Goal: Task Accomplishment & Management: Manage account settings

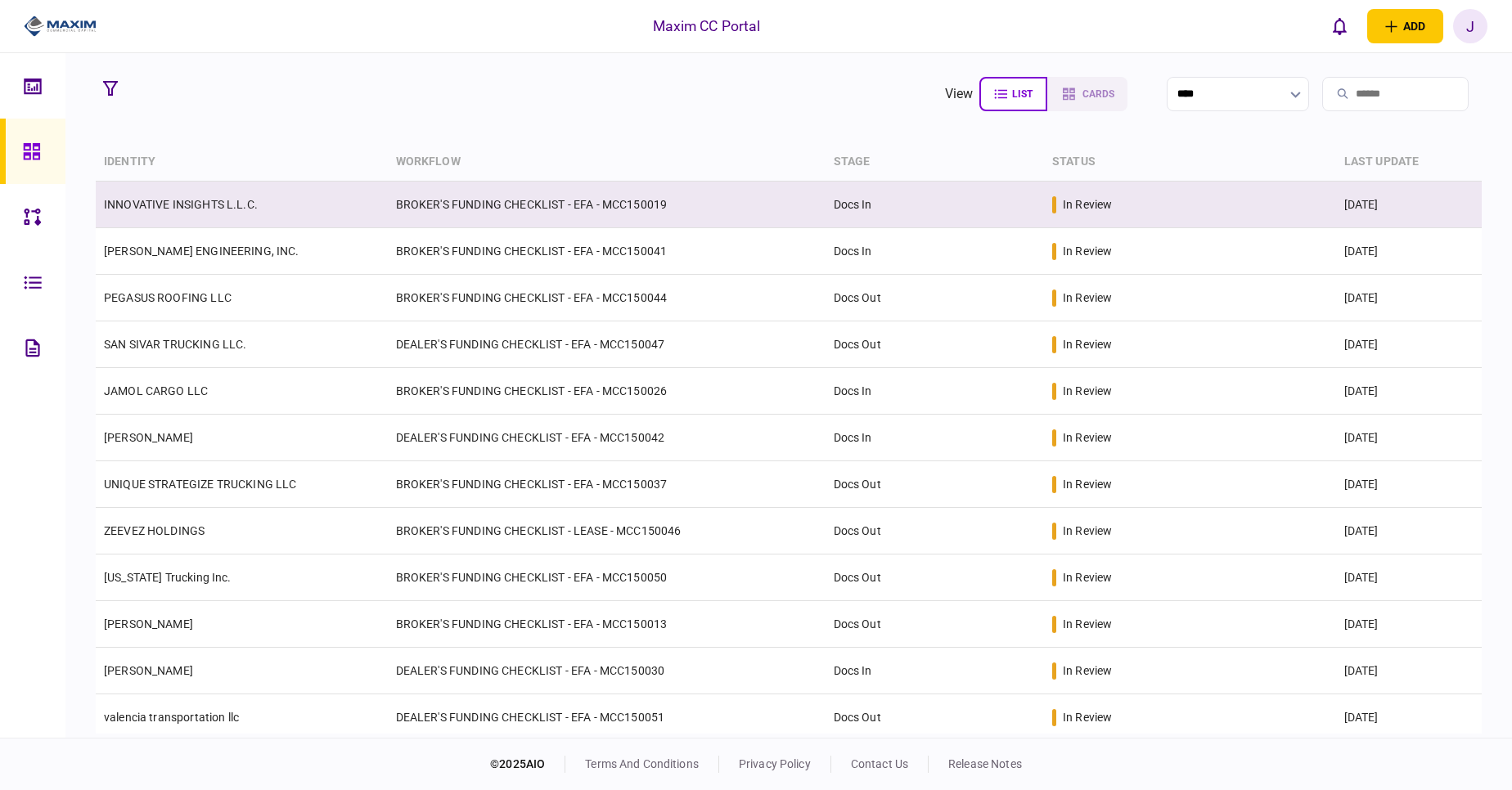
click at [217, 199] on link "INNOVATIVE INSIGHTS L.L.C." at bounding box center [181, 204] width 154 height 13
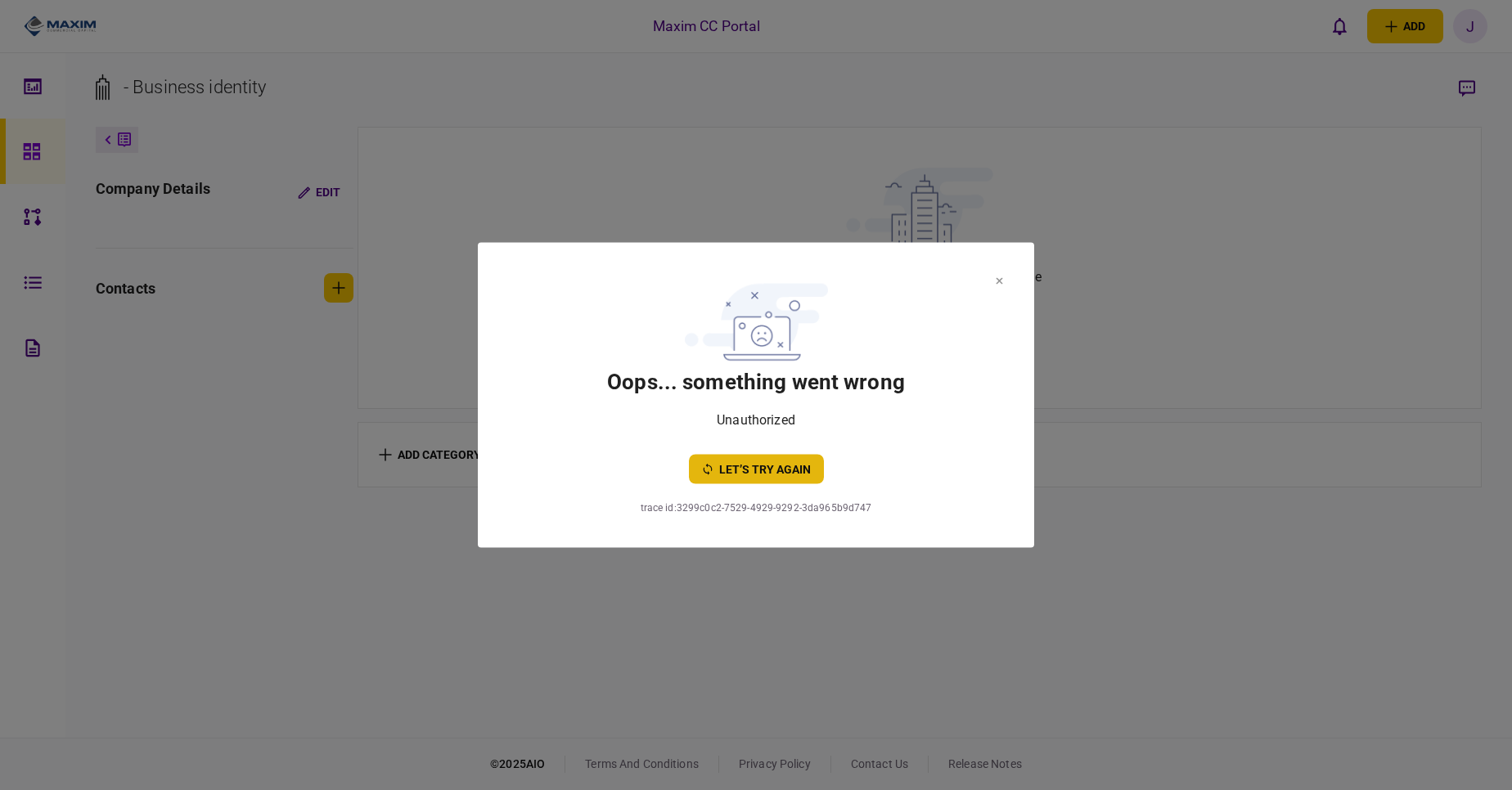
click at [741, 462] on button "let’s try again" at bounding box center [757, 469] width 135 height 29
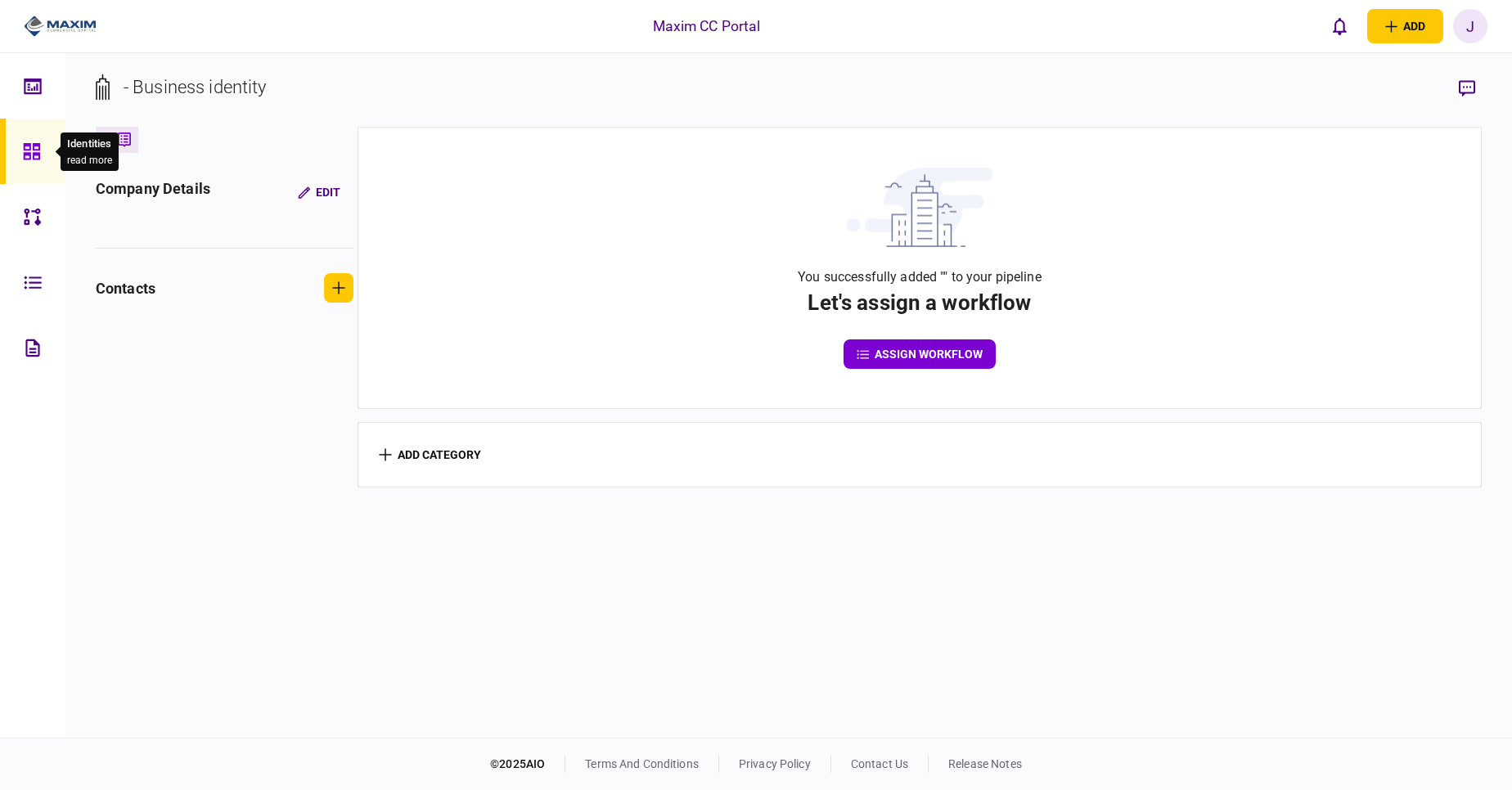
click at [23, 140] on div at bounding box center [36, 151] width 27 height 65
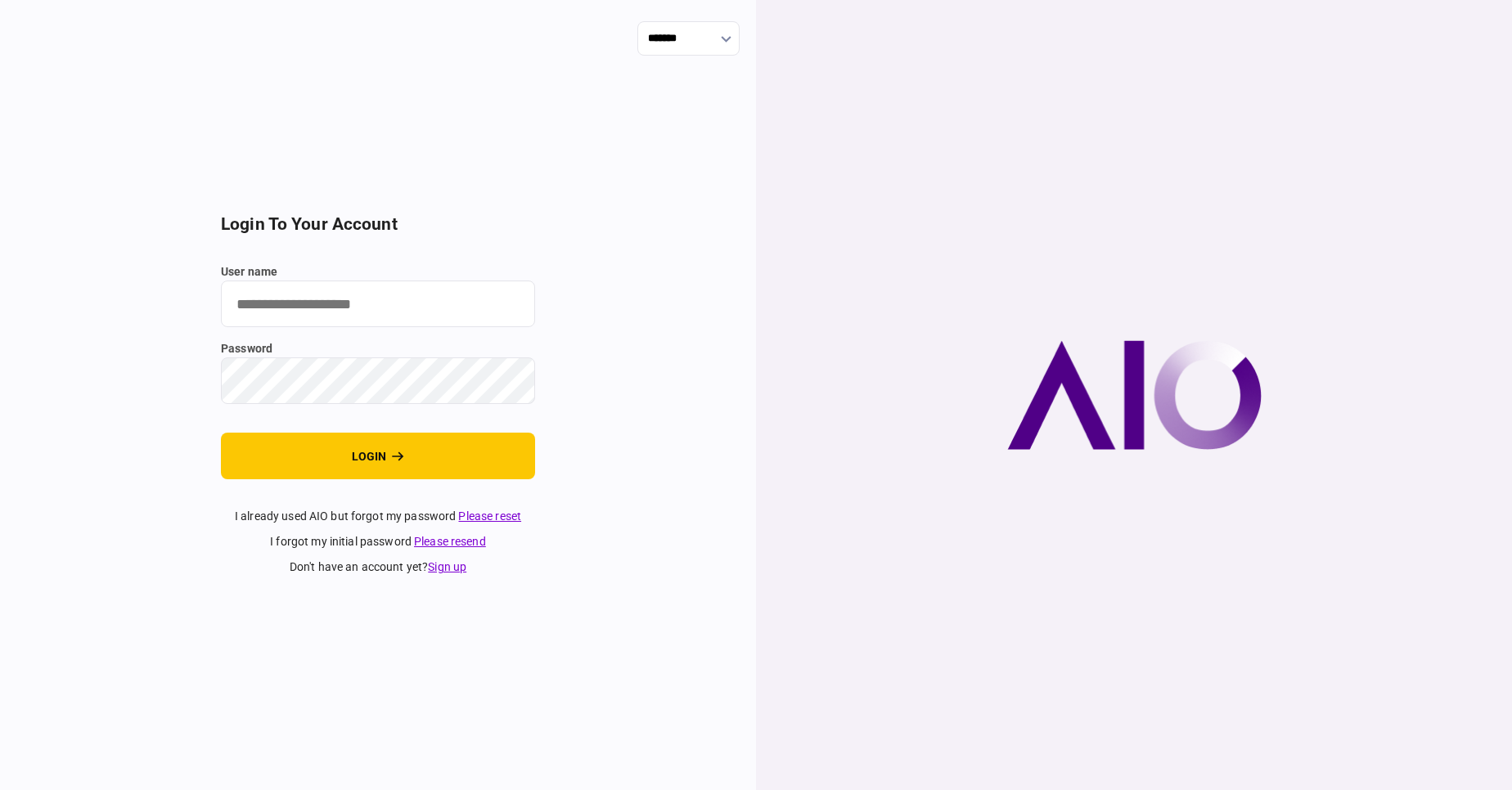
click at [310, 318] on input "user name" at bounding box center [378, 304] width 314 height 46
type input "****"
click at [221, 433] on button "login" at bounding box center [378, 456] width 314 height 46
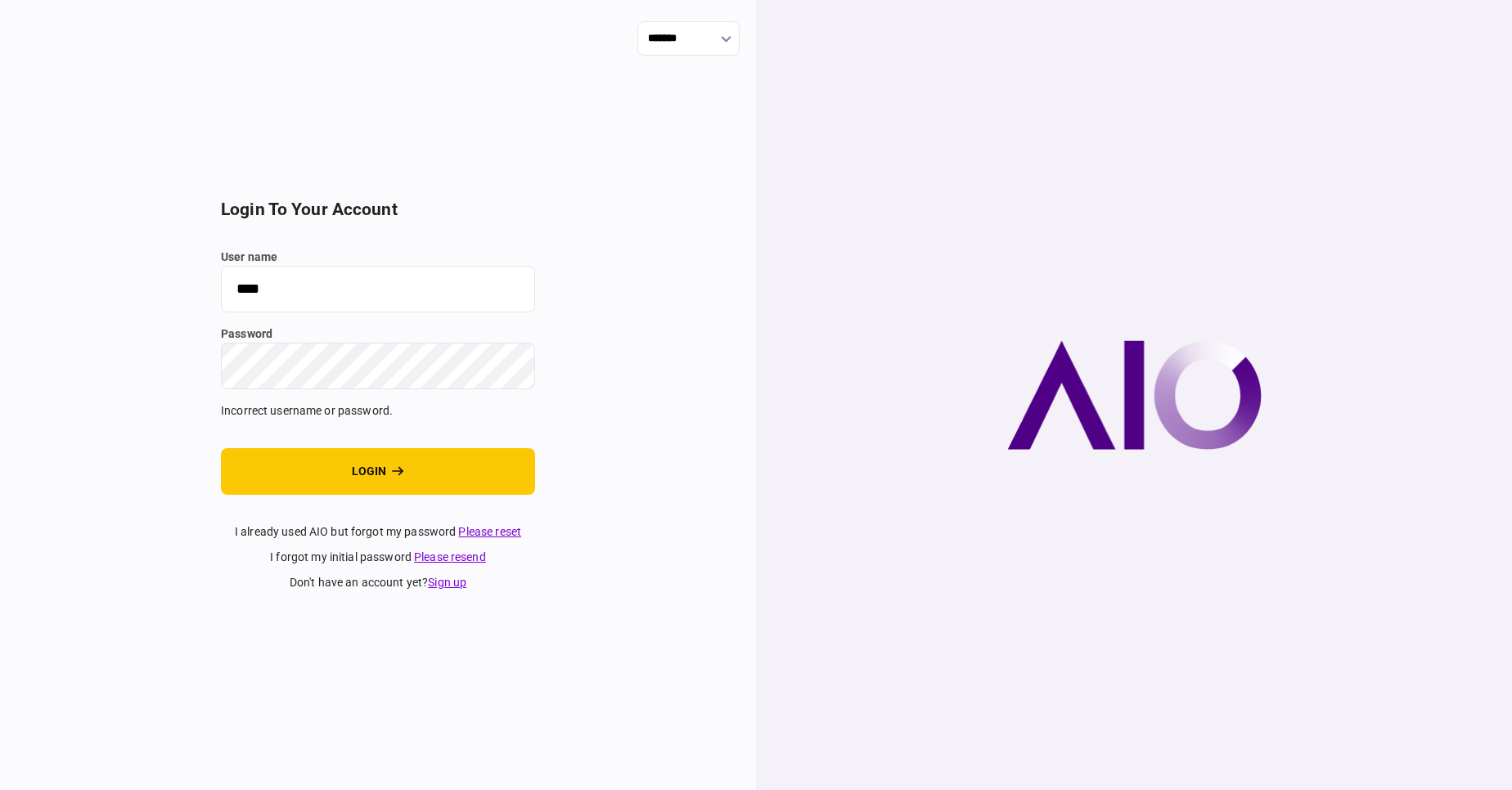
click at [221, 448] on button "login" at bounding box center [378, 472] width 314 height 46
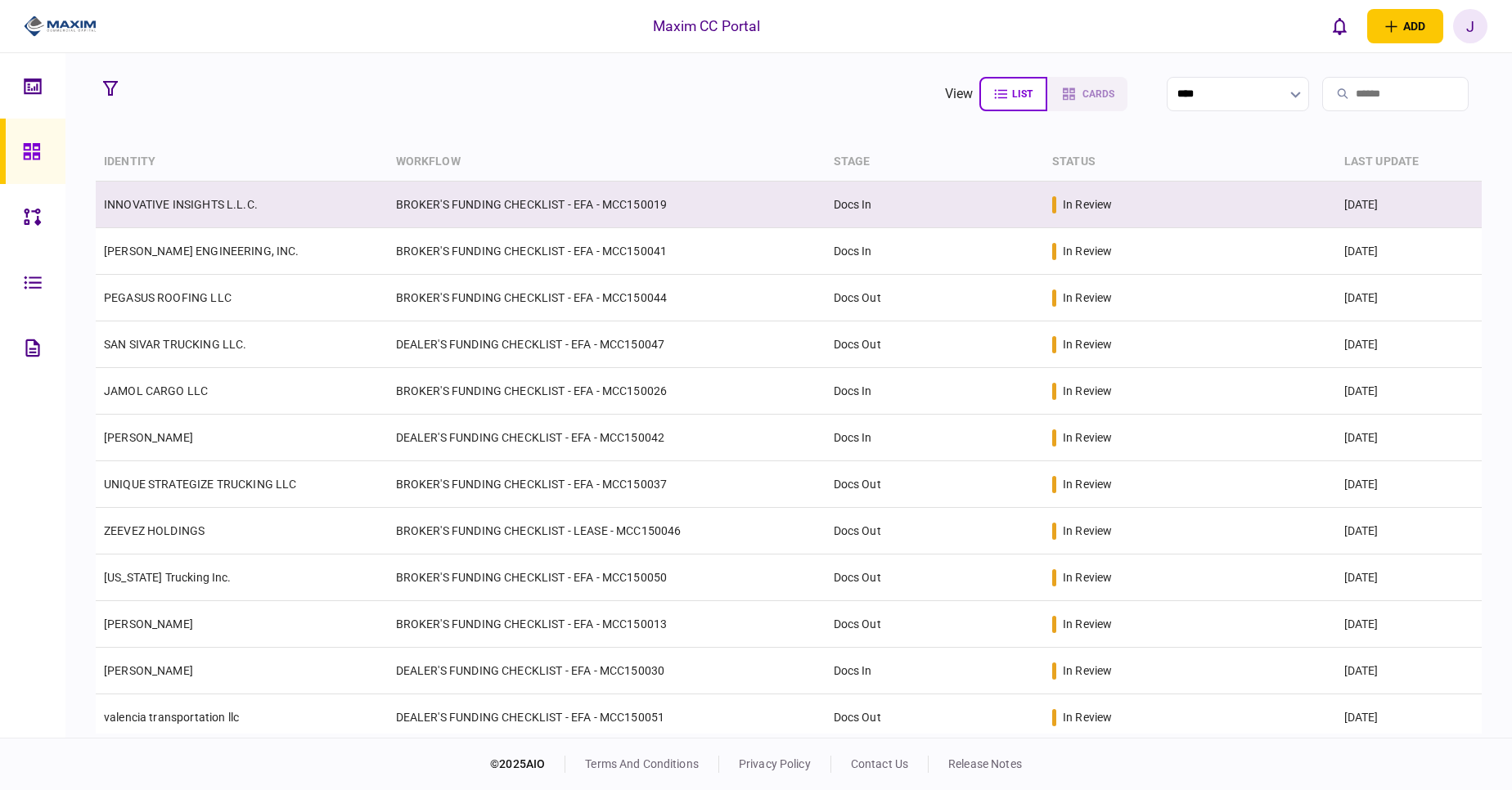
click at [173, 195] on td "INNOVATIVE INSIGHTS L.L.C." at bounding box center [241, 205] width 292 height 46
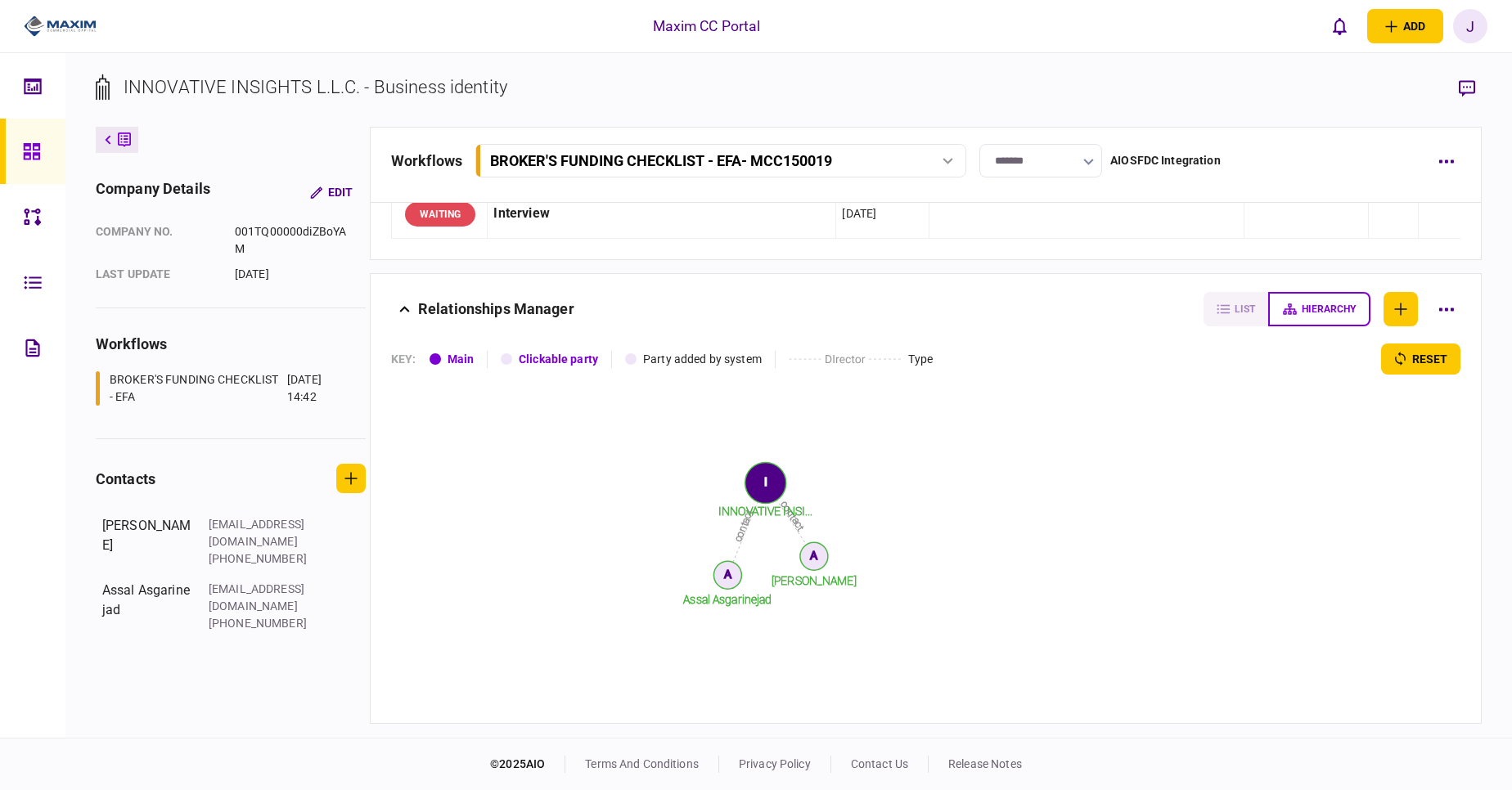
scroll to position [1922, 0]
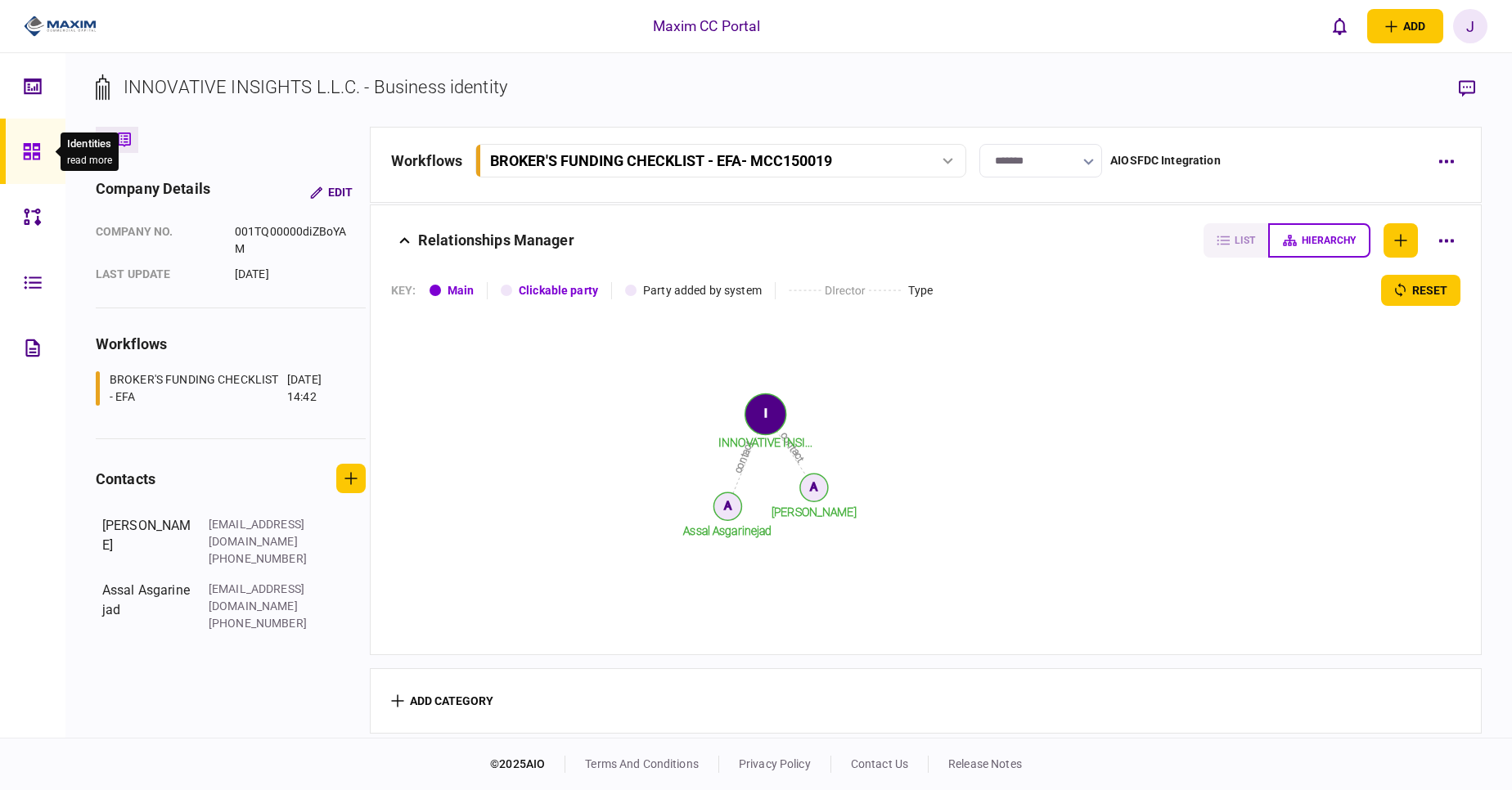
click at [39, 151] on icon at bounding box center [32, 151] width 18 height 19
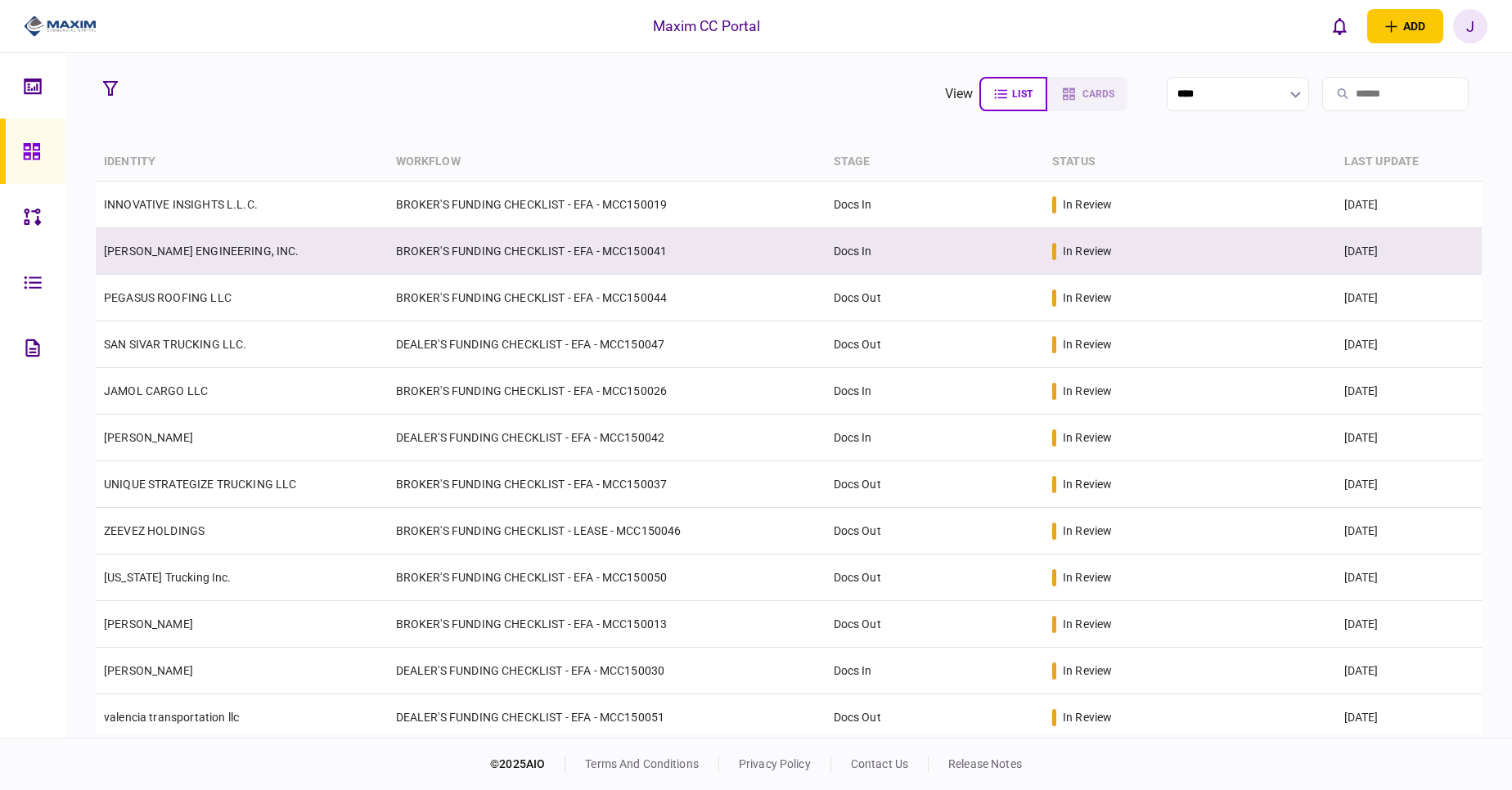
click at [192, 252] on link "[PERSON_NAME] ENGINEERING, INC." at bounding box center [201, 251] width 195 height 13
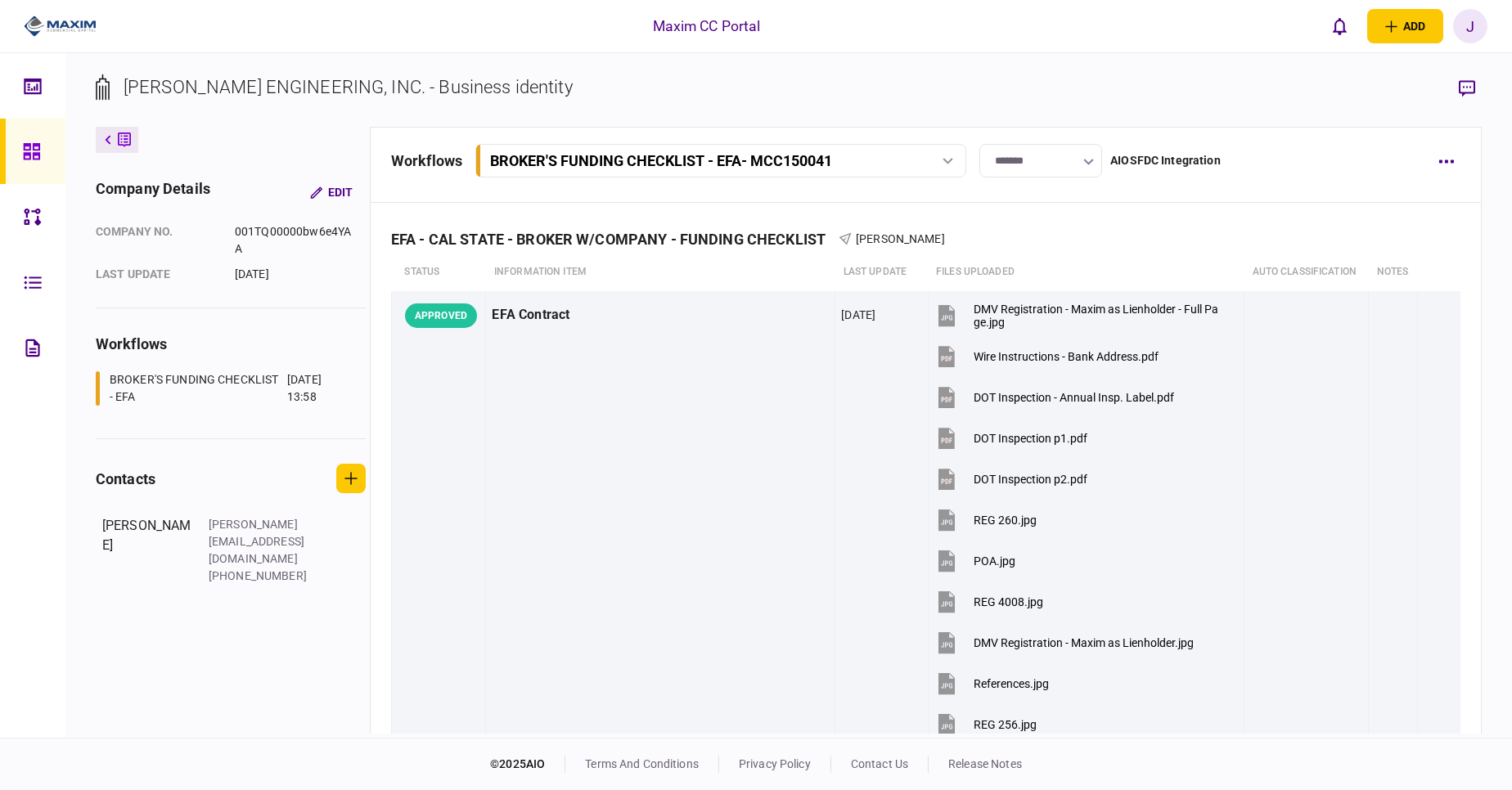
click at [7, 122] on link at bounding box center [33, 151] width 65 height 65
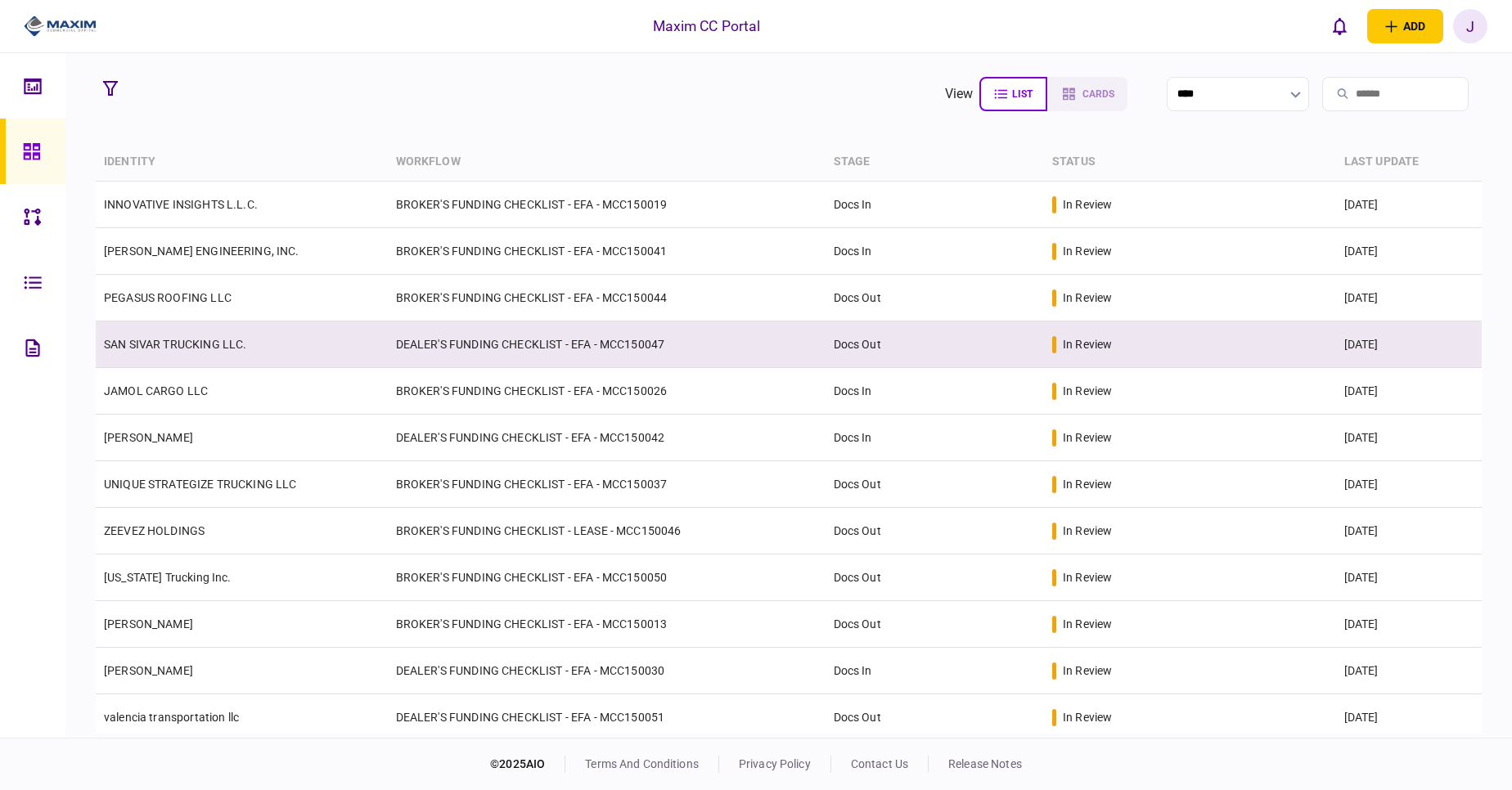
click at [182, 357] on td "SAN SIVAR TRUCKING LLC." at bounding box center [241, 345] width 292 height 46
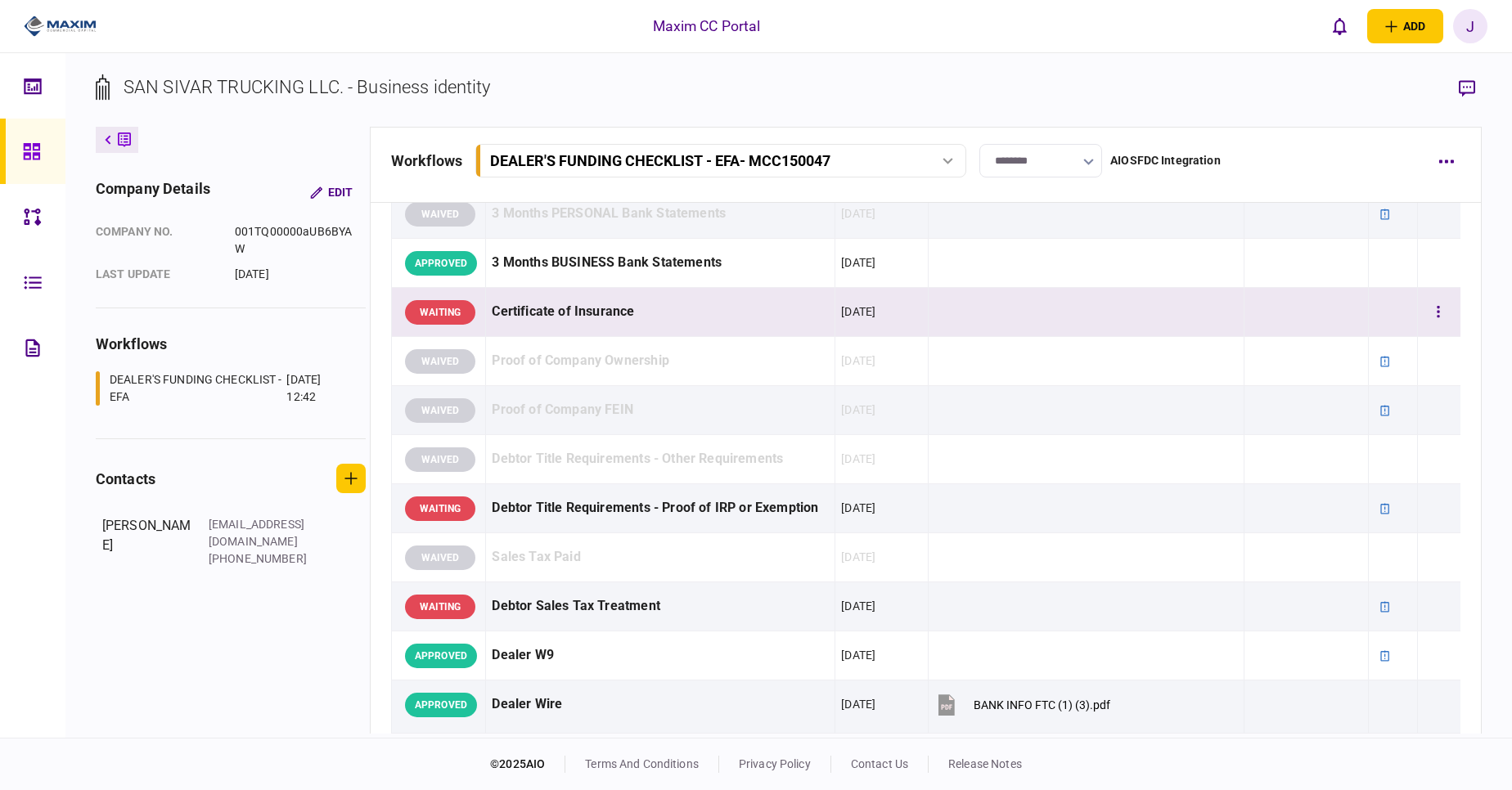
scroll to position [490, 0]
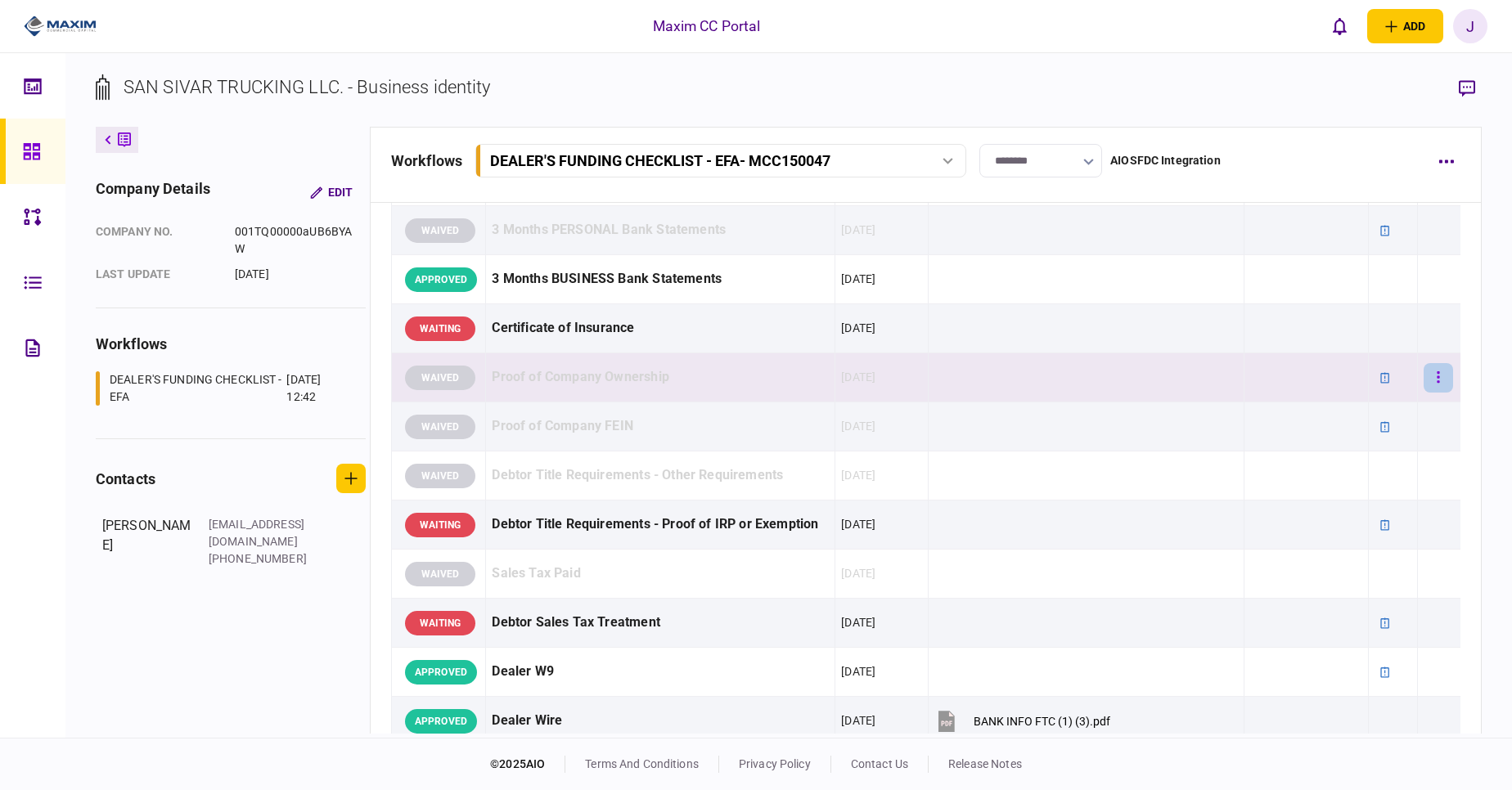
click at [1424, 385] on button "button" at bounding box center [1438, 377] width 29 height 29
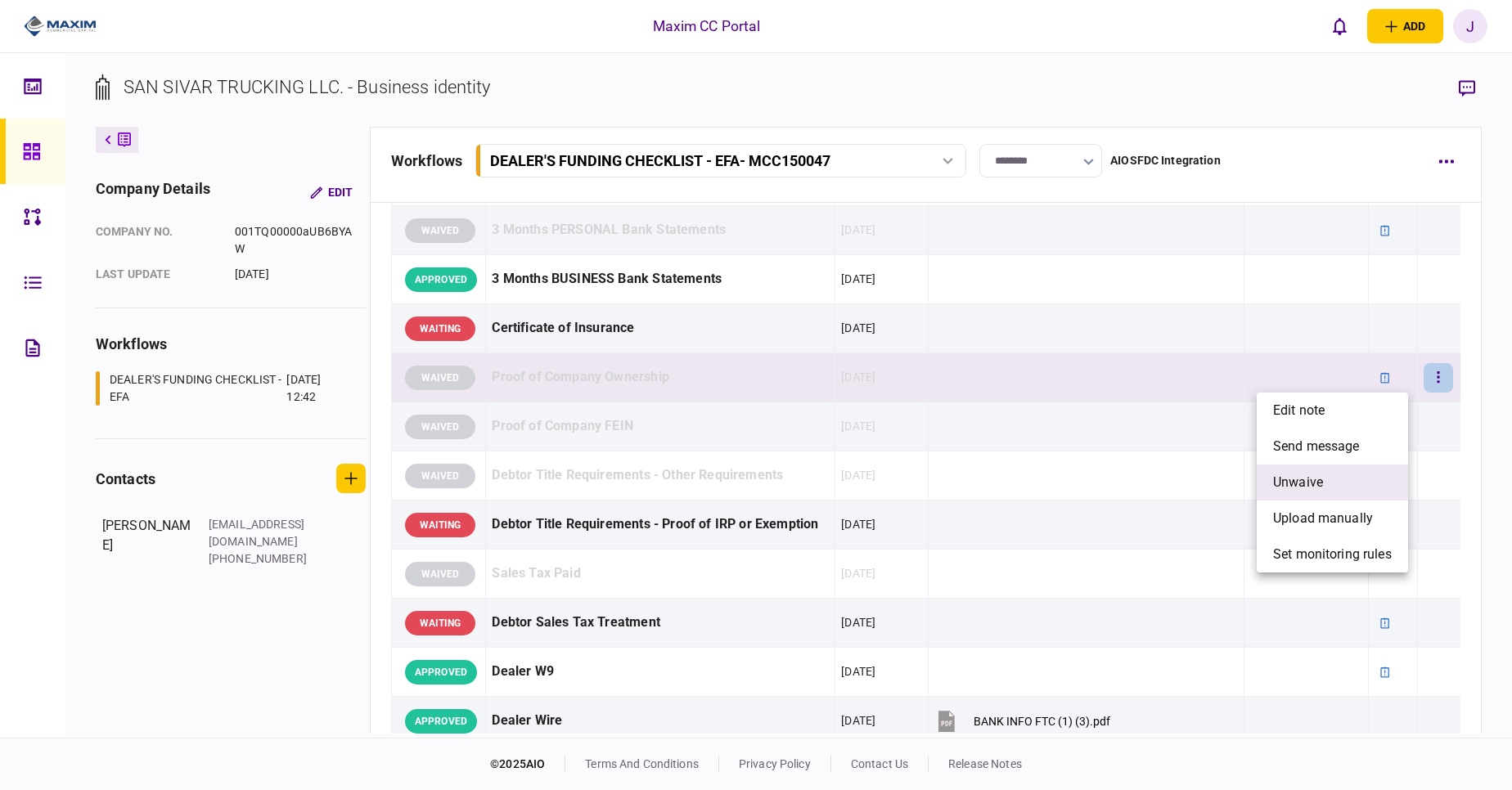
click at [1313, 481] on span "unwaive" at bounding box center [1298, 482] width 50 height 20
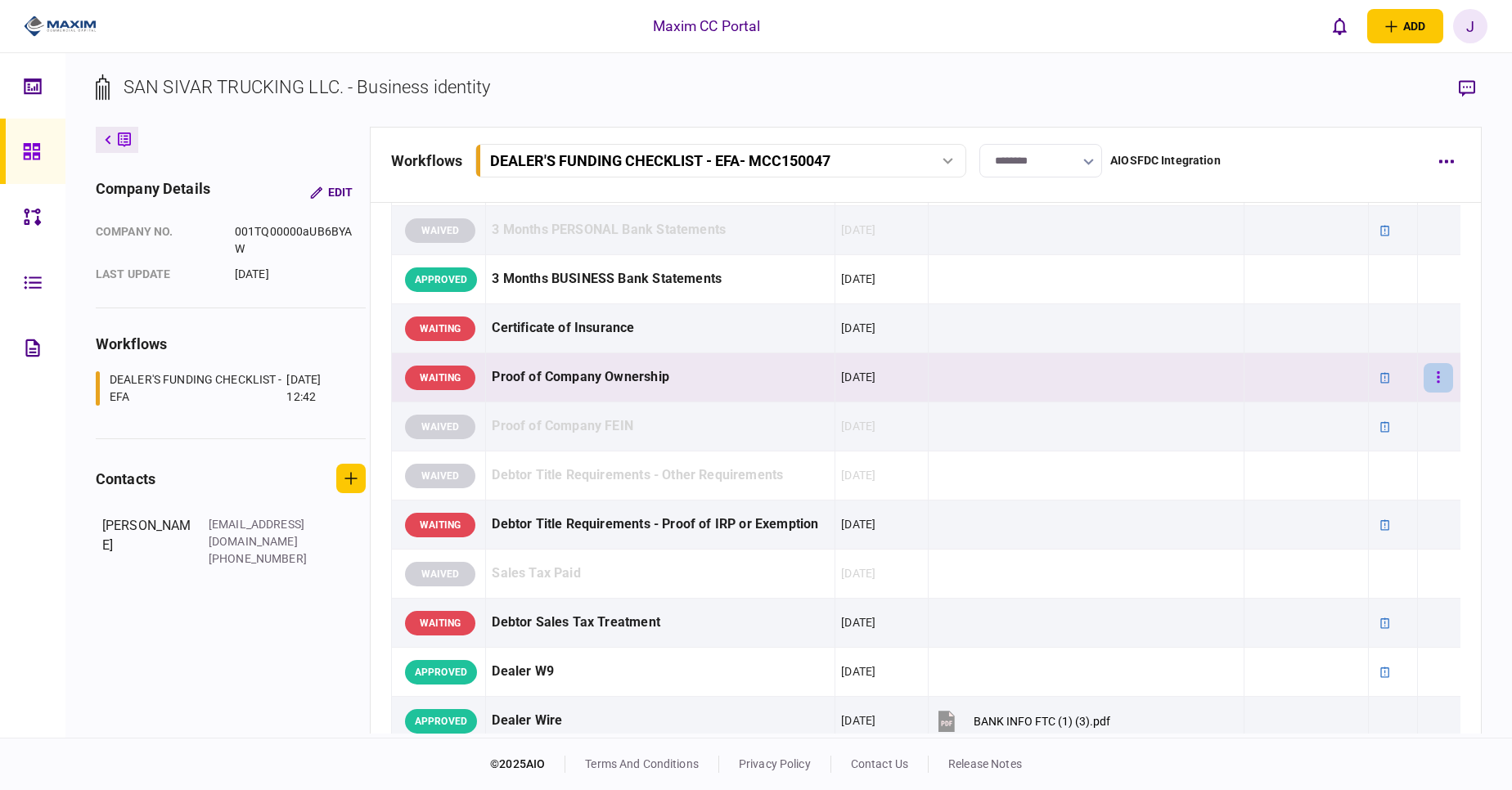
click at [1426, 377] on button "button" at bounding box center [1438, 377] width 29 height 29
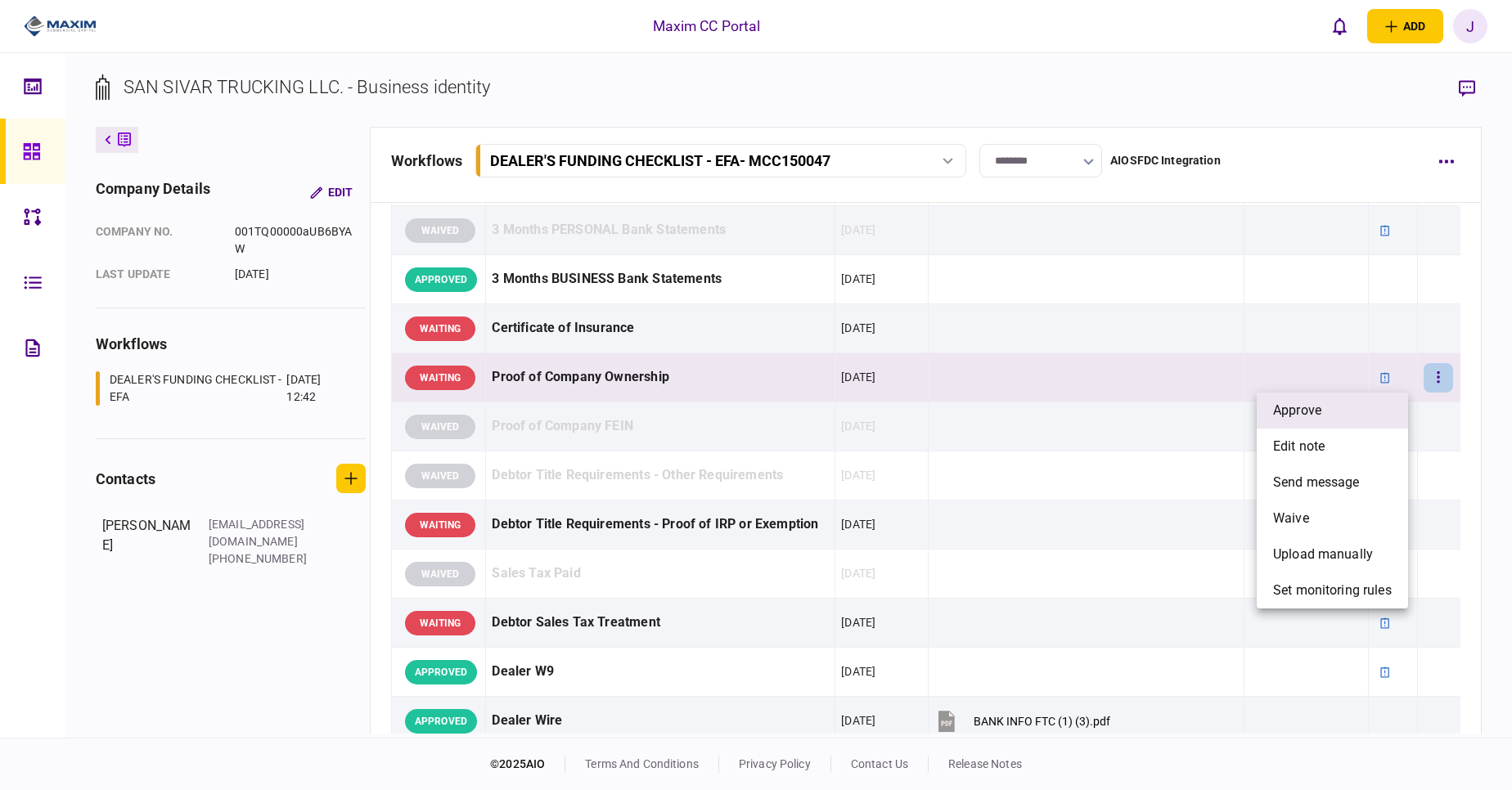
click at [1307, 413] on span "approve" at bounding box center [1297, 410] width 48 height 20
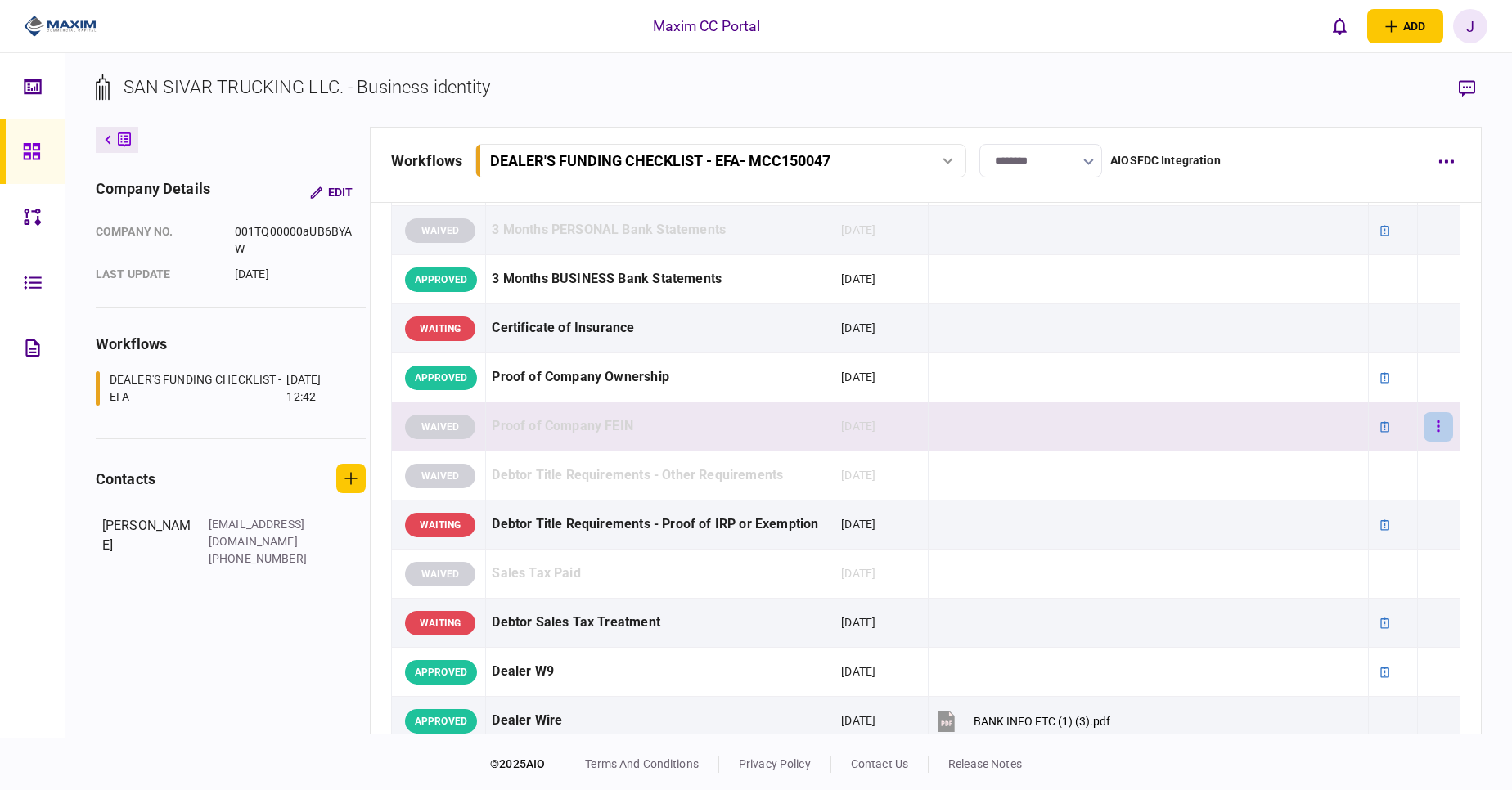
click at [1437, 424] on icon "button" at bounding box center [1438, 426] width 3 height 15
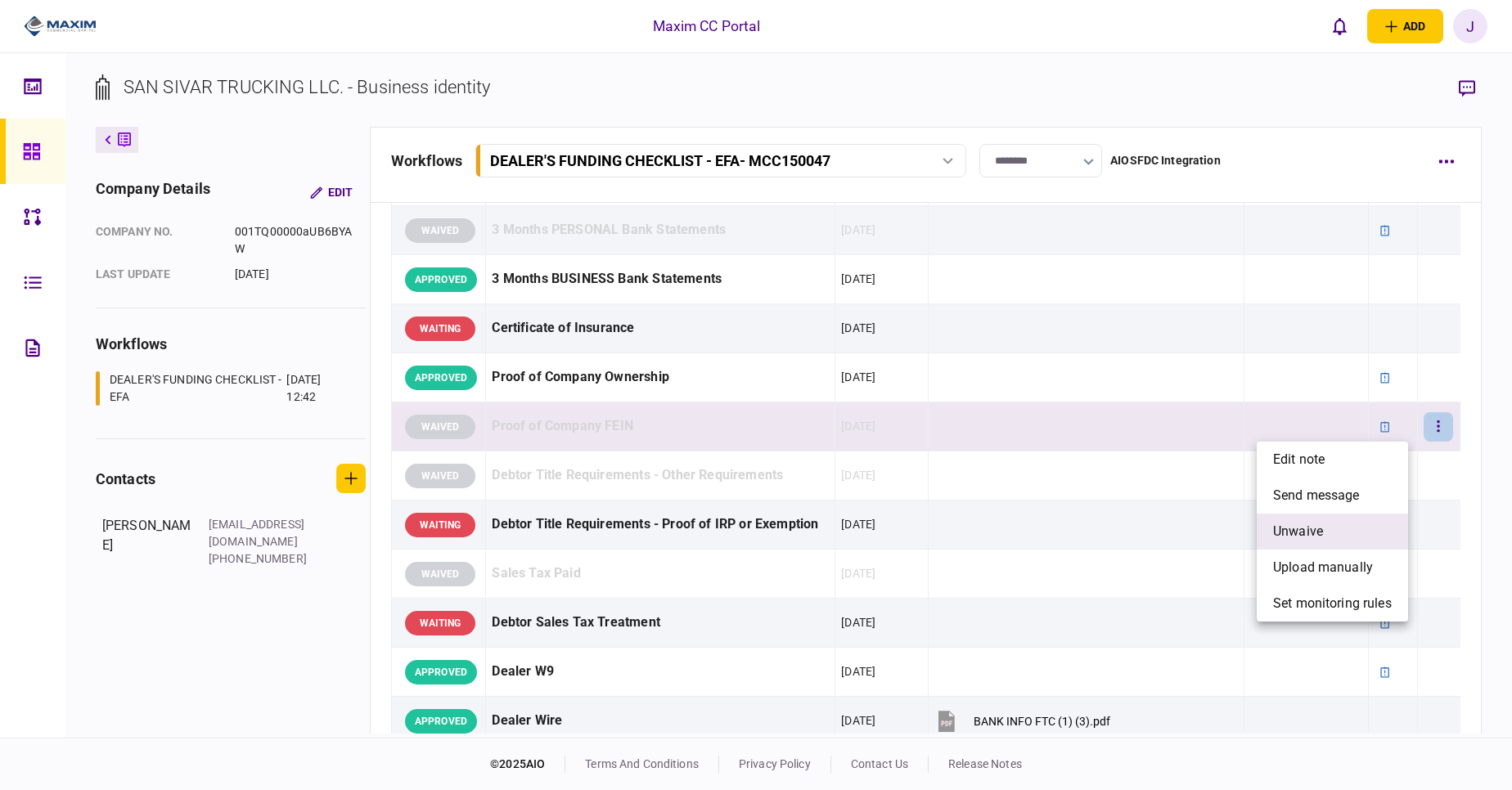
click at [1312, 533] on span "unwaive" at bounding box center [1298, 532] width 50 height 20
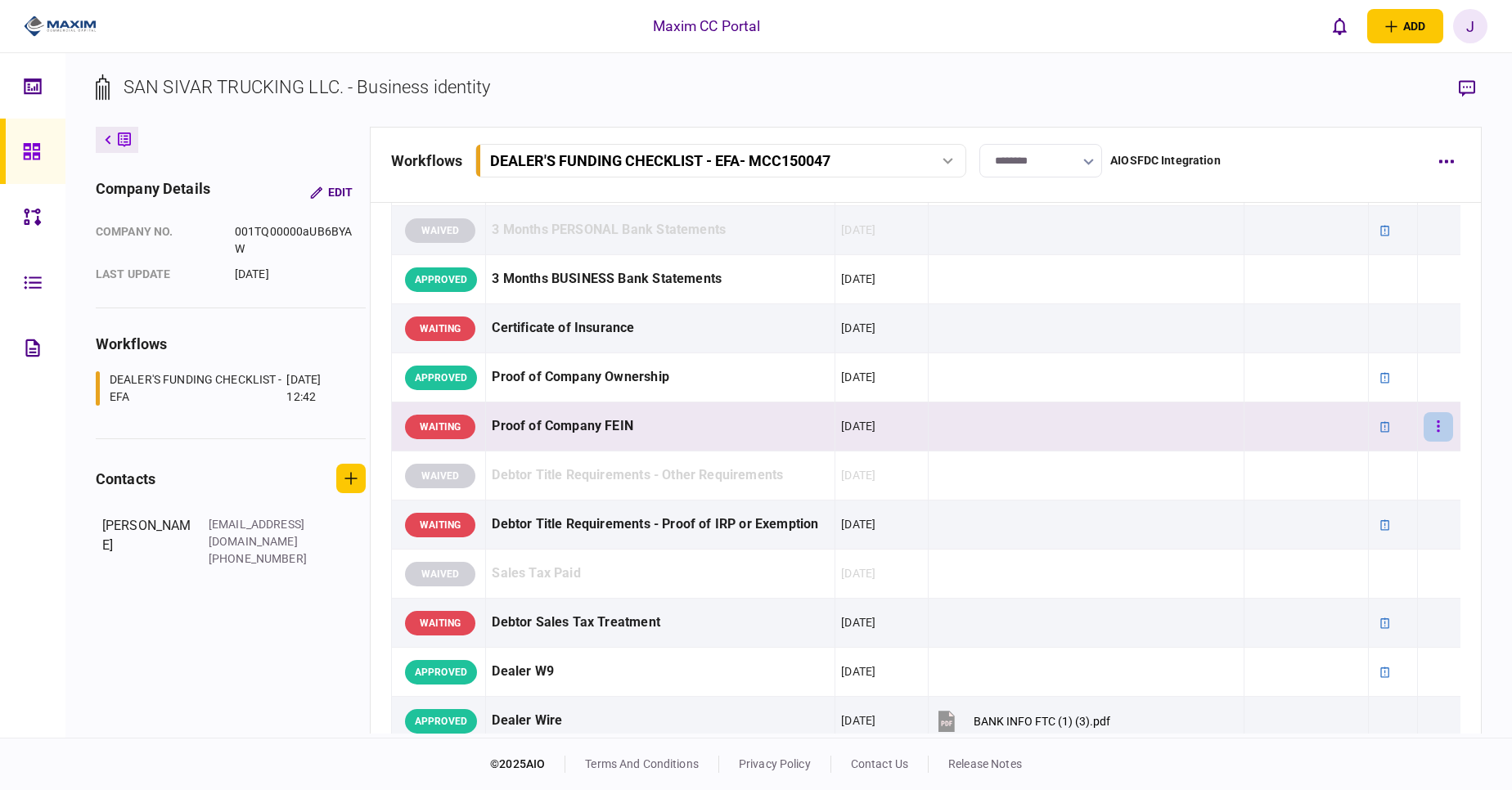
click at [1434, 418] on button "button" at bounding box center [1438, 427] width 29 height 29
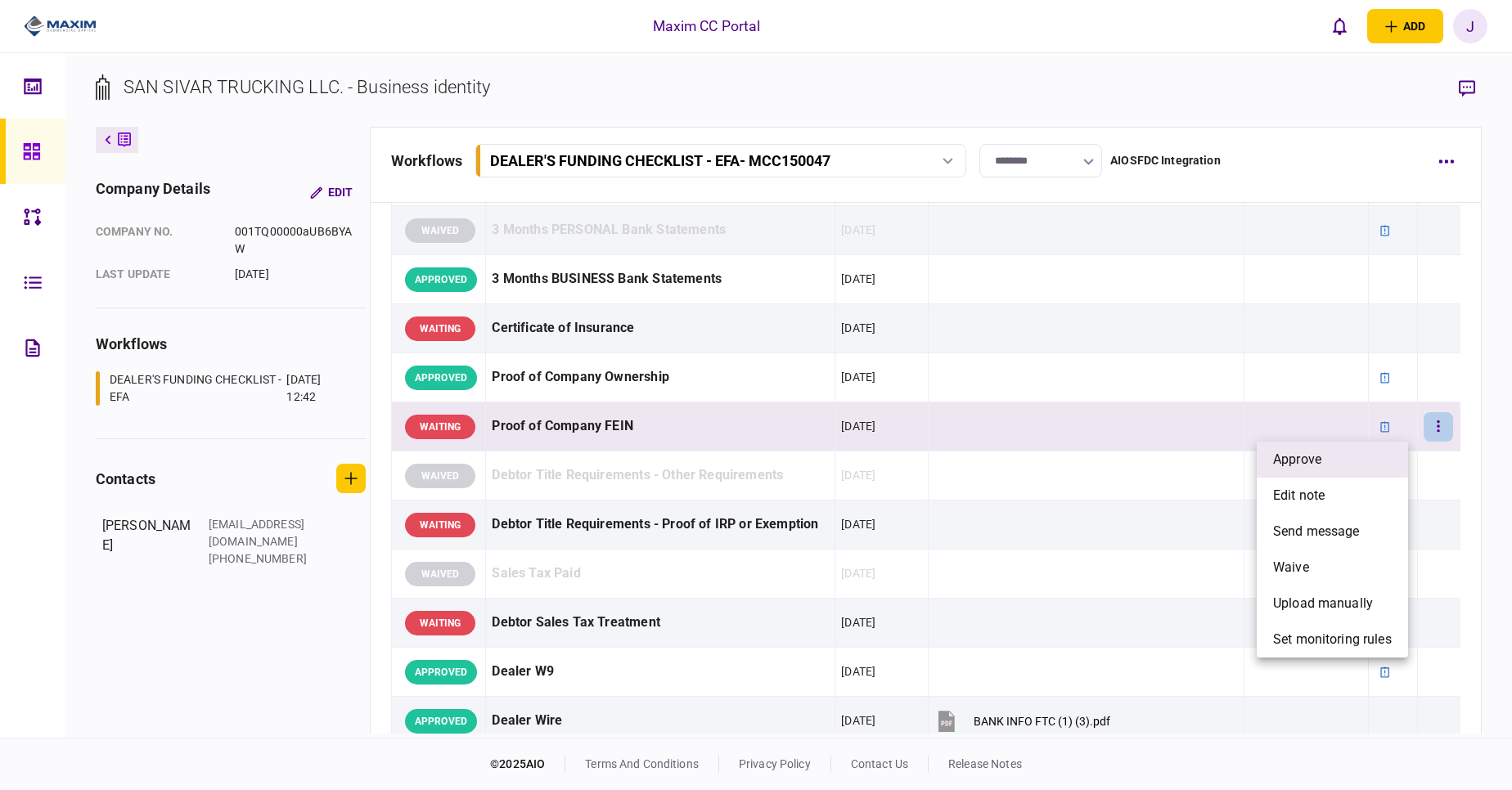
click at [1342, 459] on li "approve" at bounding box center [1332, 460] width 152 height 36
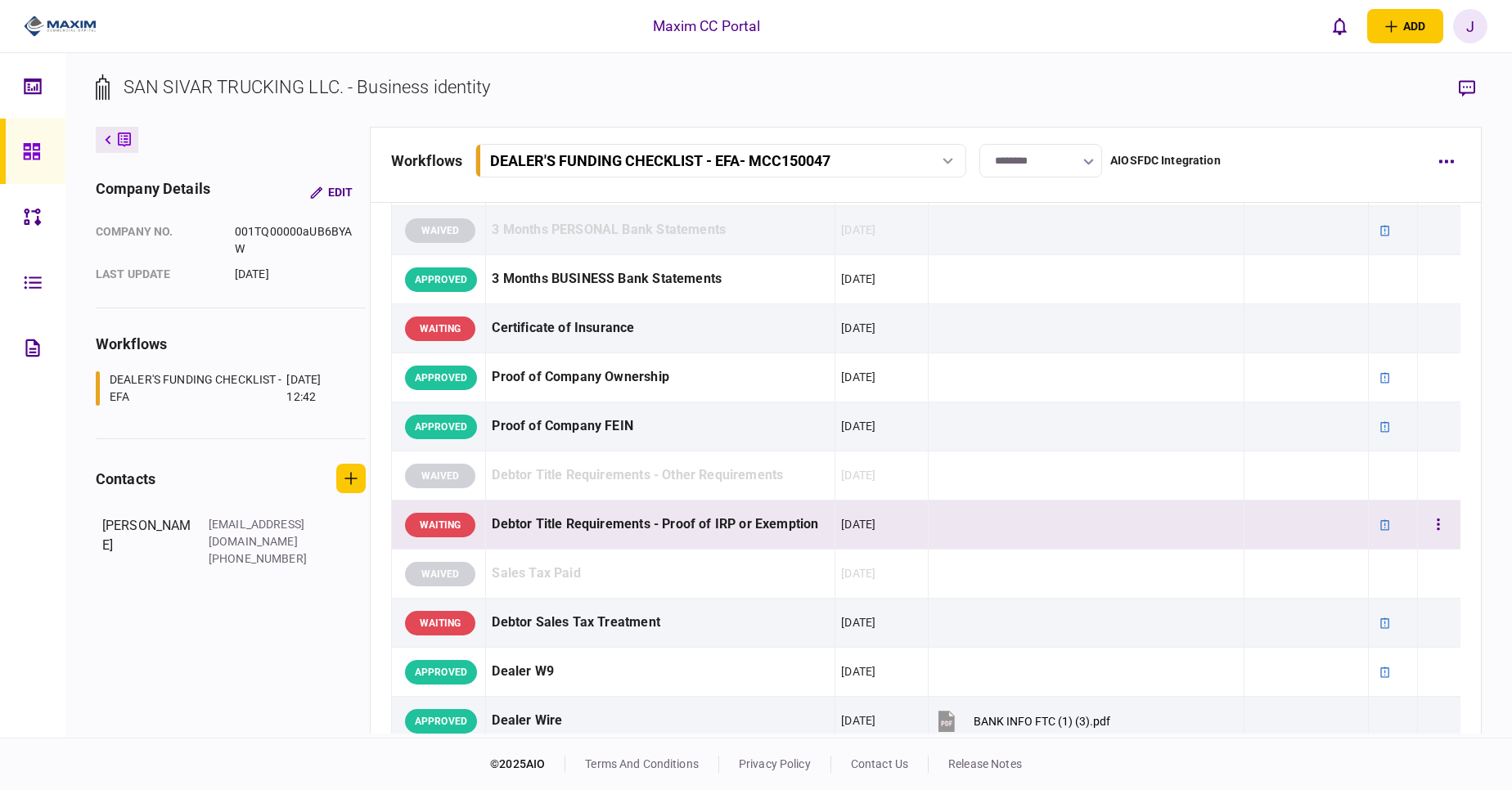
click at [1184, 514] on td at bounding box center [1086, 525] width 316 height 49
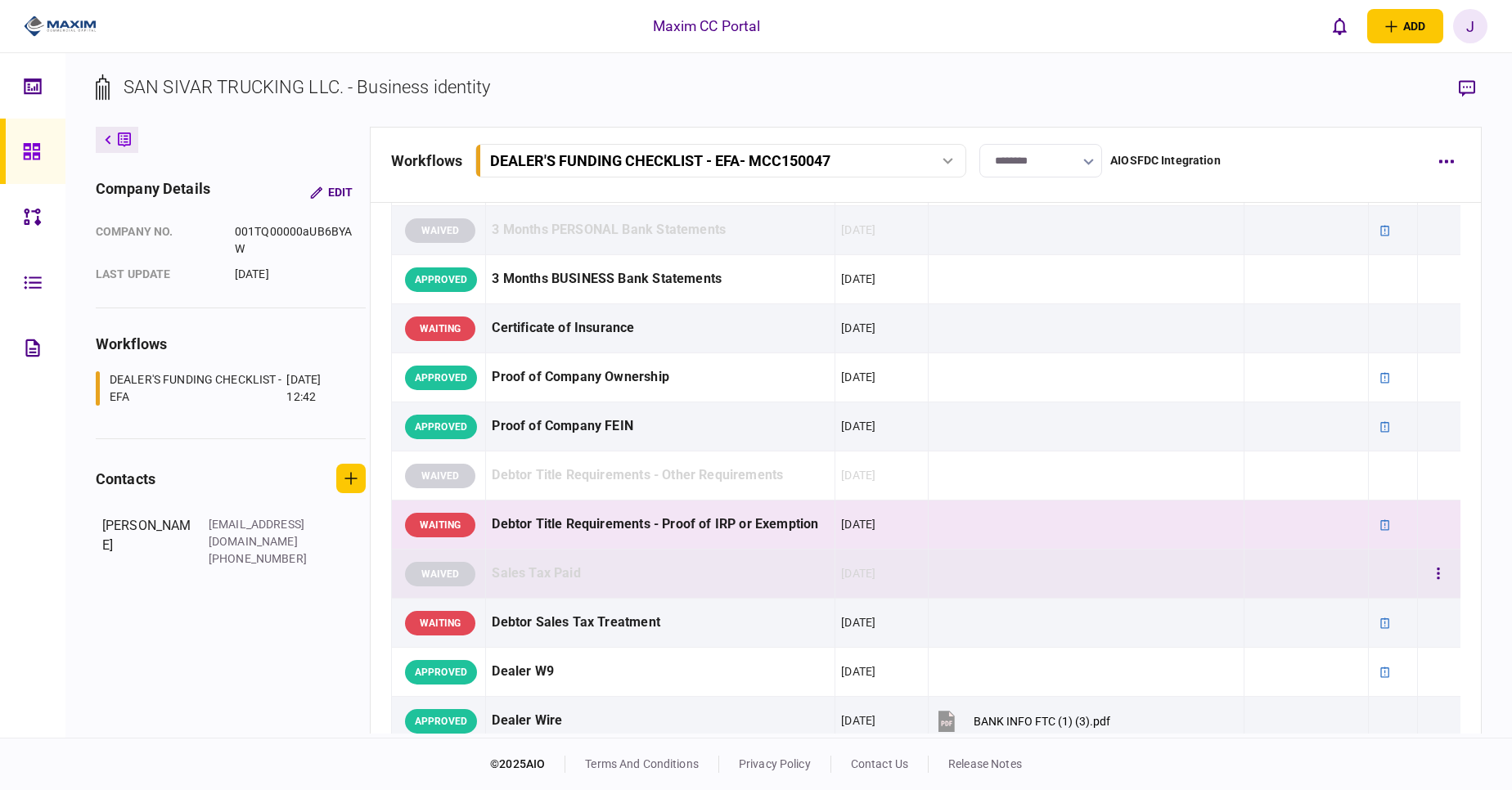
click at [1104, 584] on td at bounding box center [1086, 573] width 316 height 49
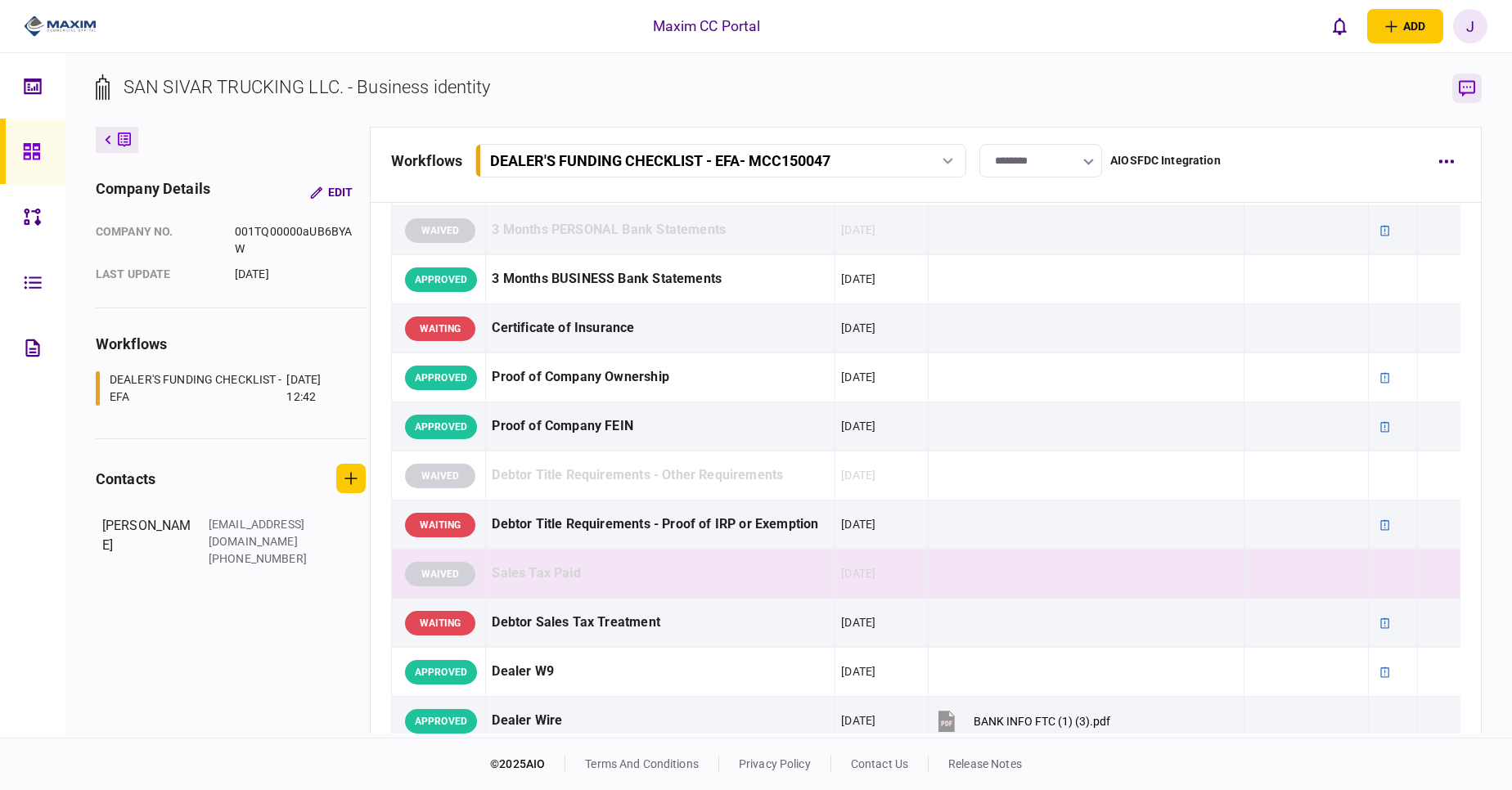
click at [1467, 97] on icon "button" at bounding box center [1467, 89] width 16 height 17
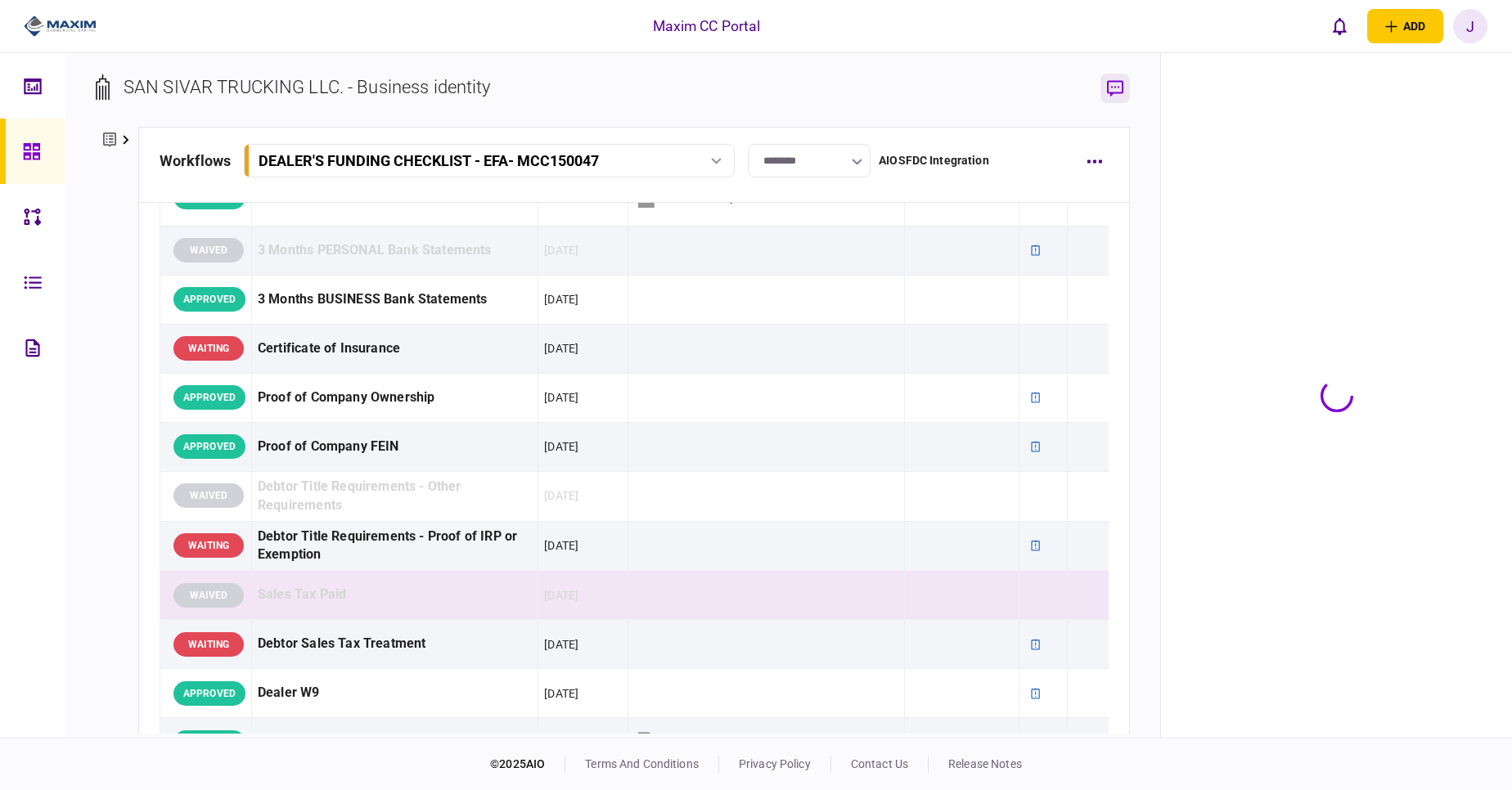
scroll to position [509, 0]
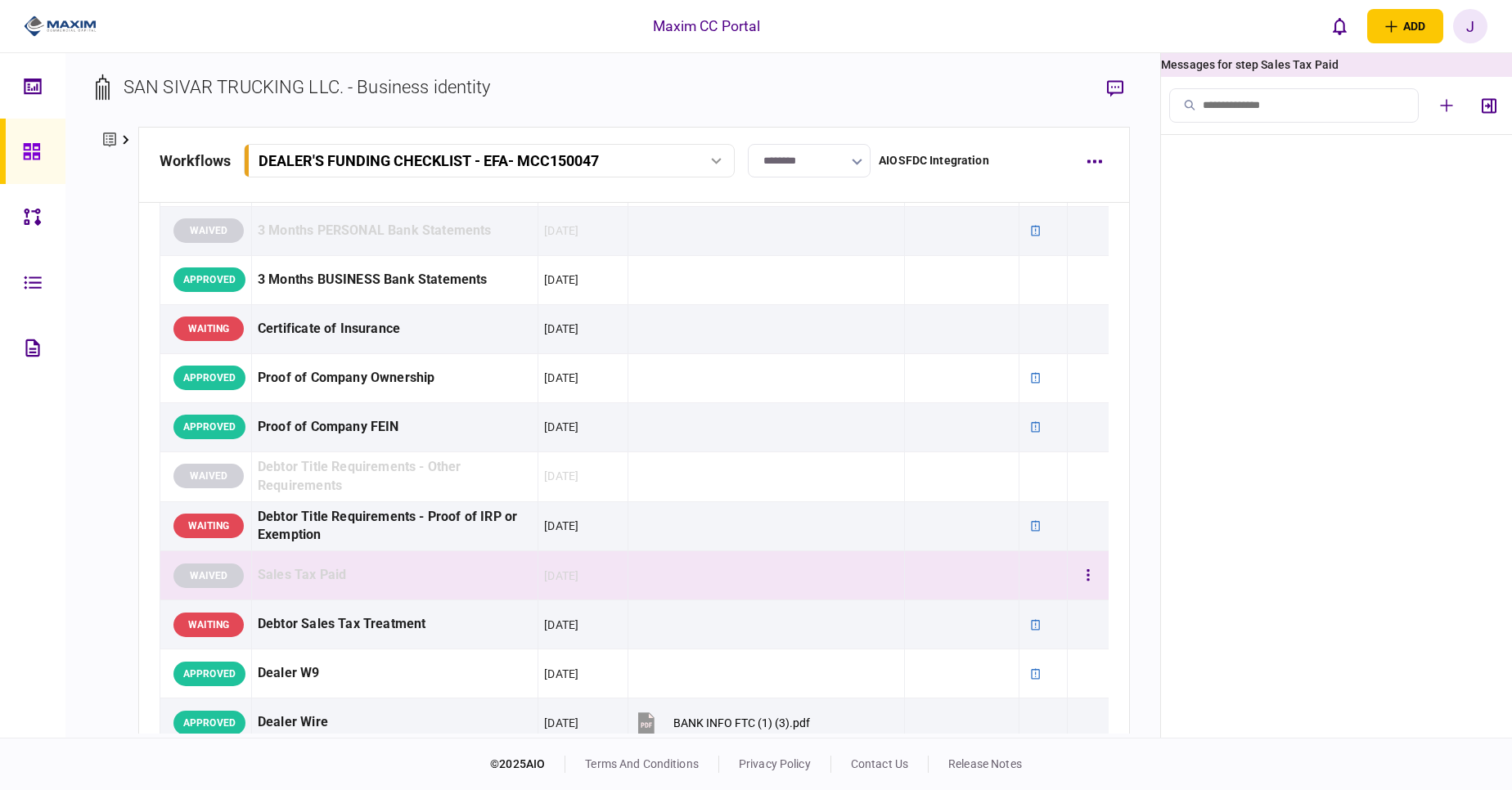
click at [410, 583] on div "Sales Tax Paid" at bounding box center [395, 575] width 274 height 37
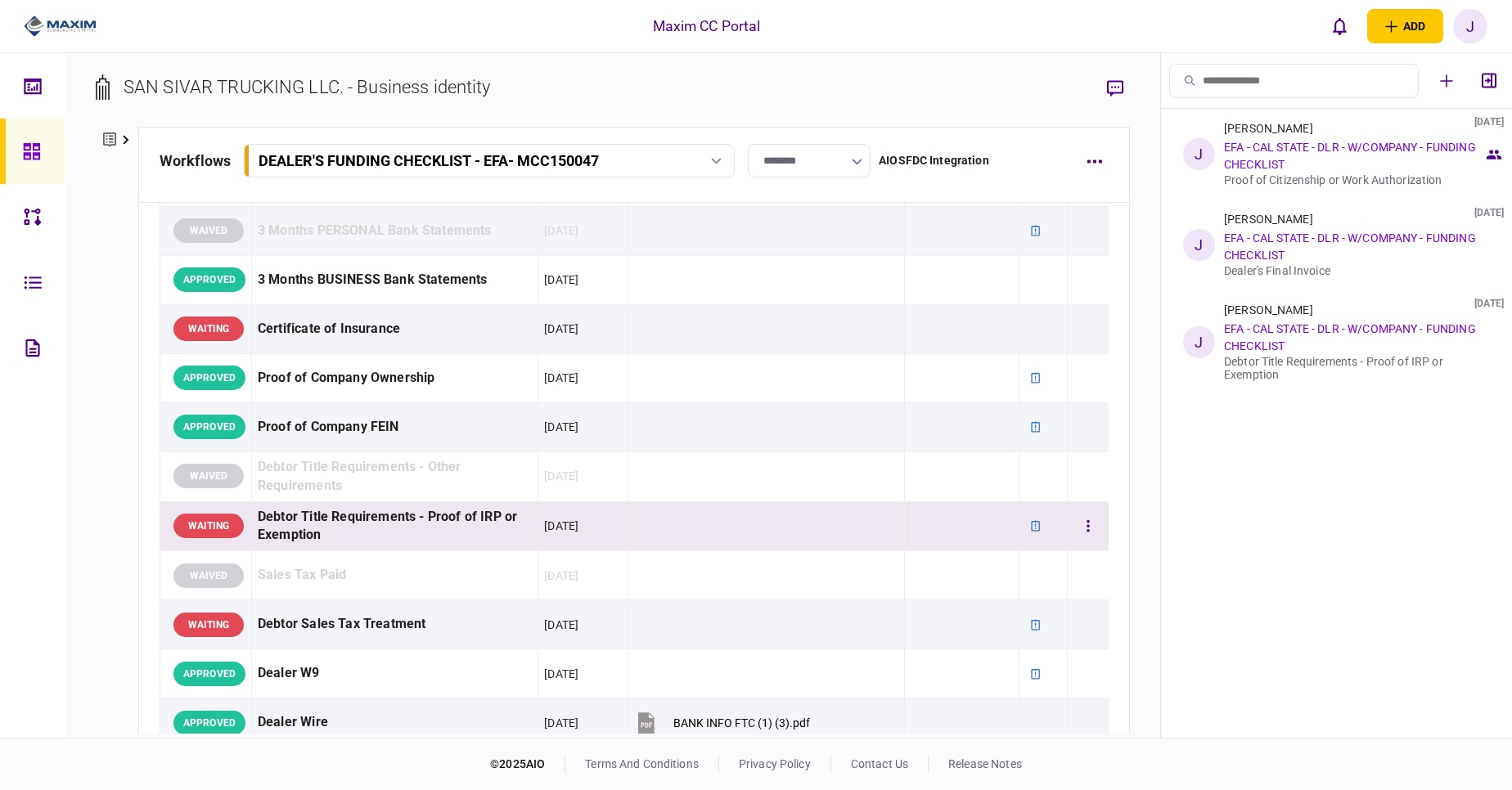
click at [427, 536] on div "Debtor Title Requirements - Proof of IRP or Exemption" at bounding box center [395, 527] width 274 height 38
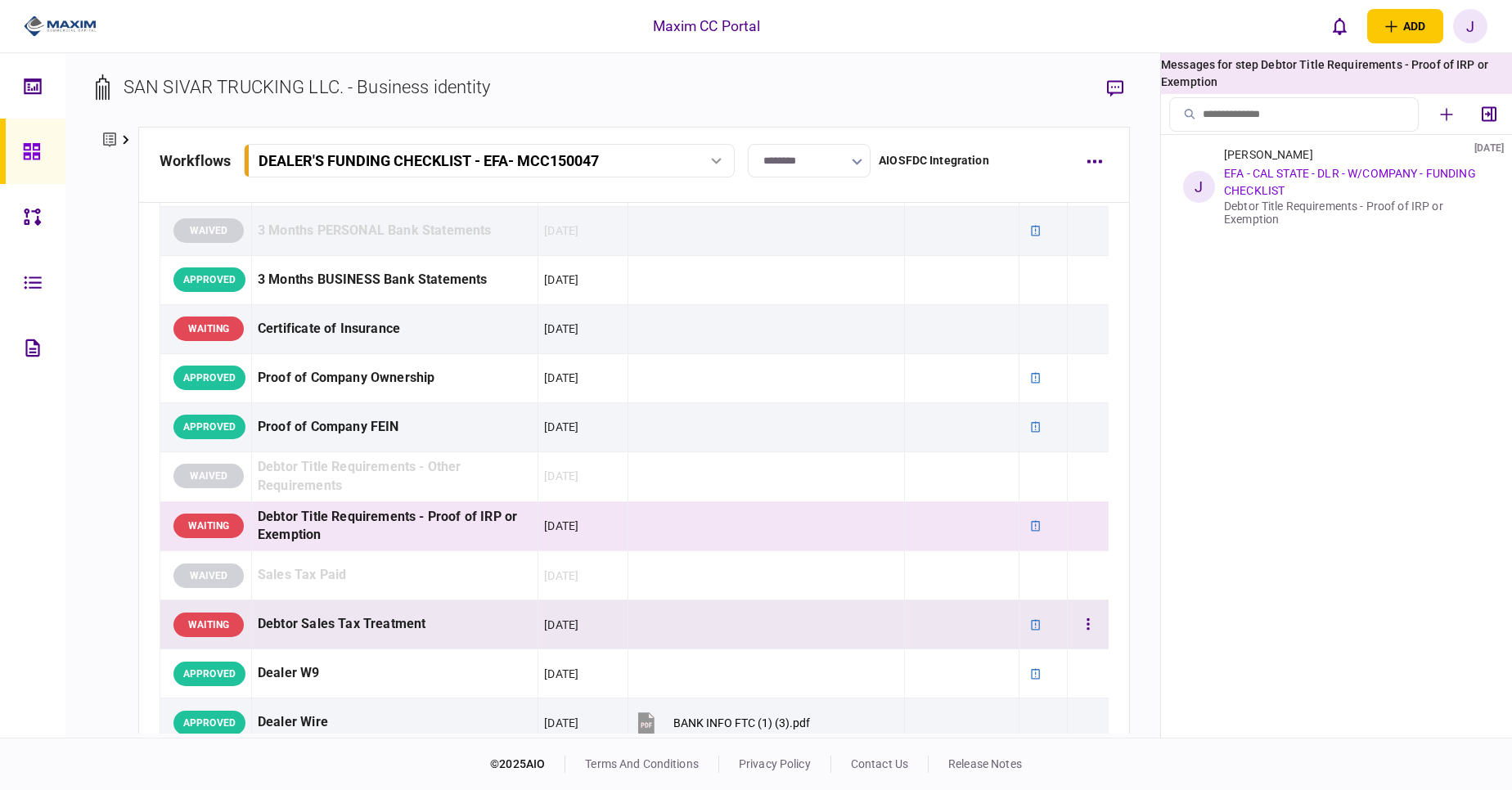
click at [452, 601] on td "Debtor Sales Tax Treatment" at bounding box center [394, 625] width 287 height 49
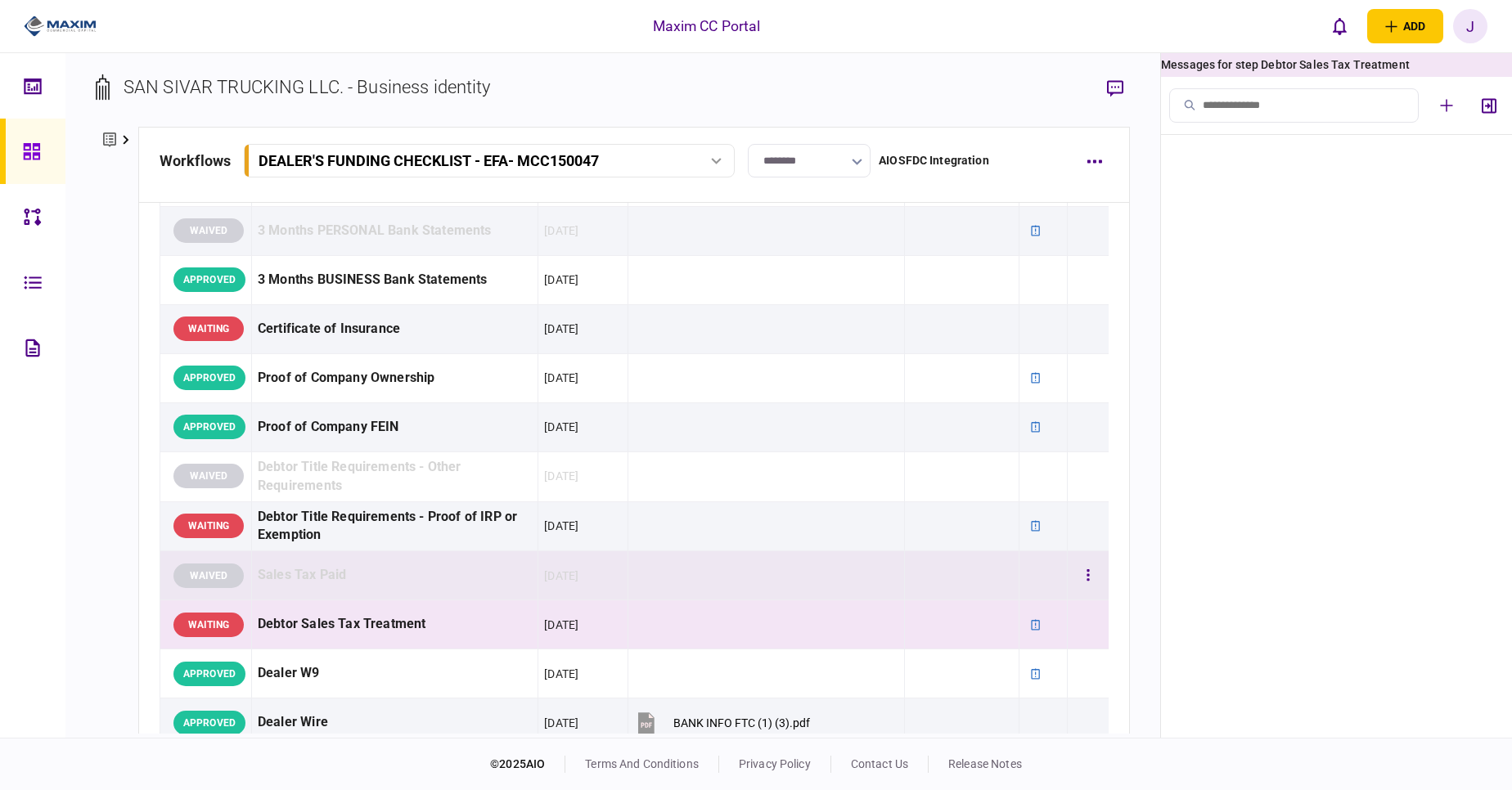
click at [449, 581] on div "Sales Tax Paid" at bounding box center [395, 575] width 274 height 37
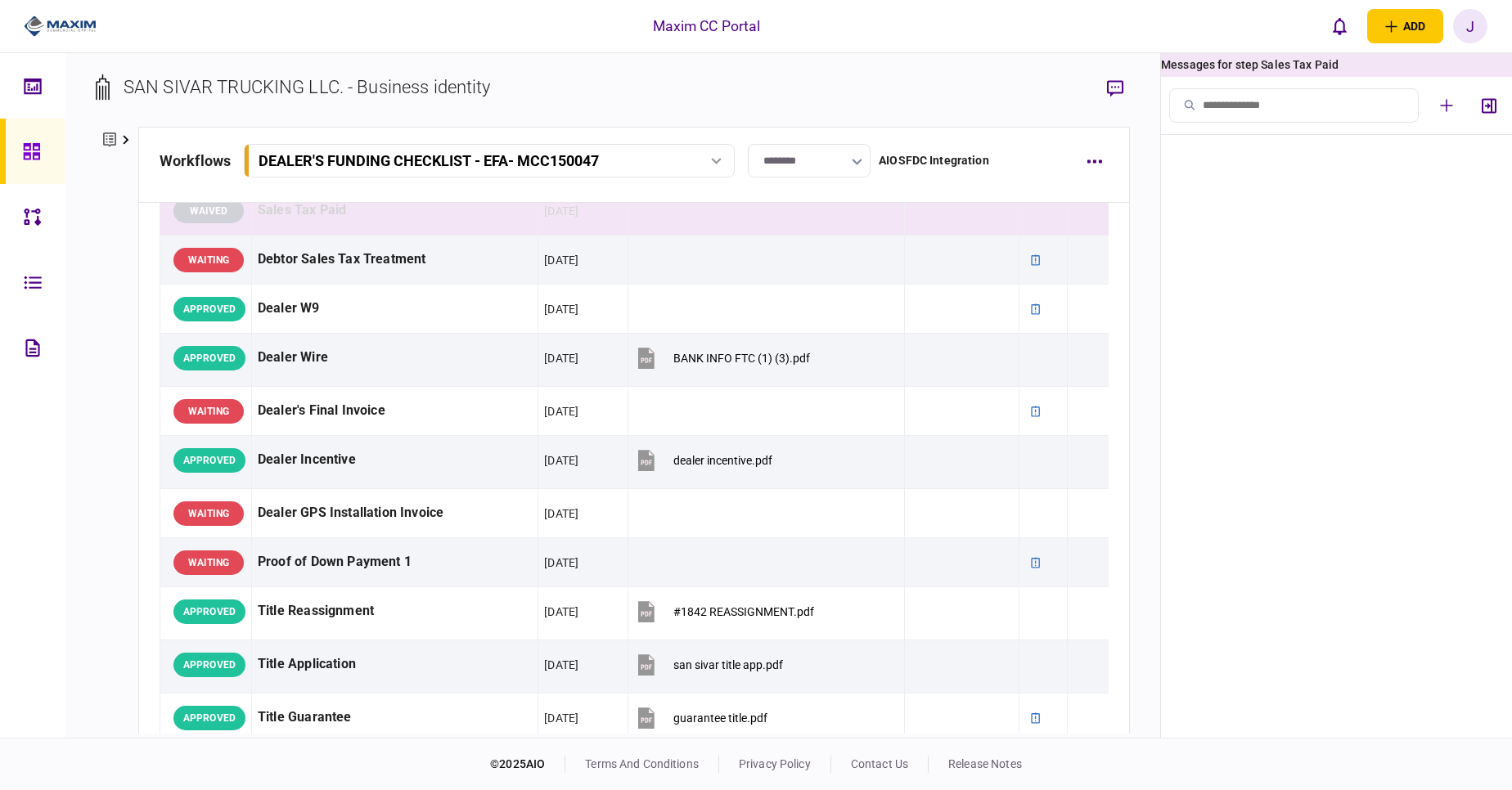
scroll to position [882, 0]
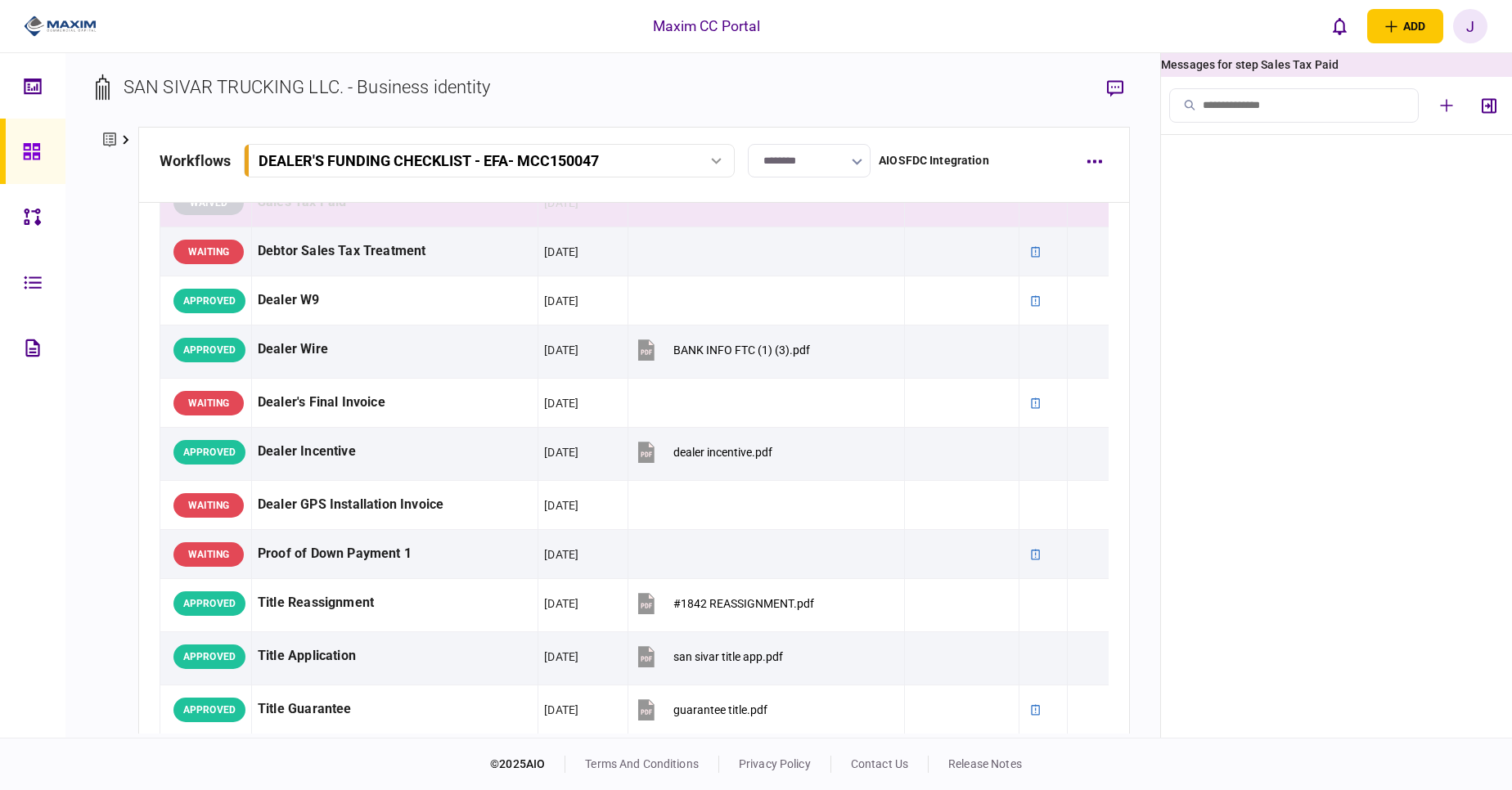
click at [1134, 437] on div "SAN SIVAR TRUCKING LLC. - Business identity company details Edit company no. 00…" at bounding box center [612, 395] width 1095 height 685
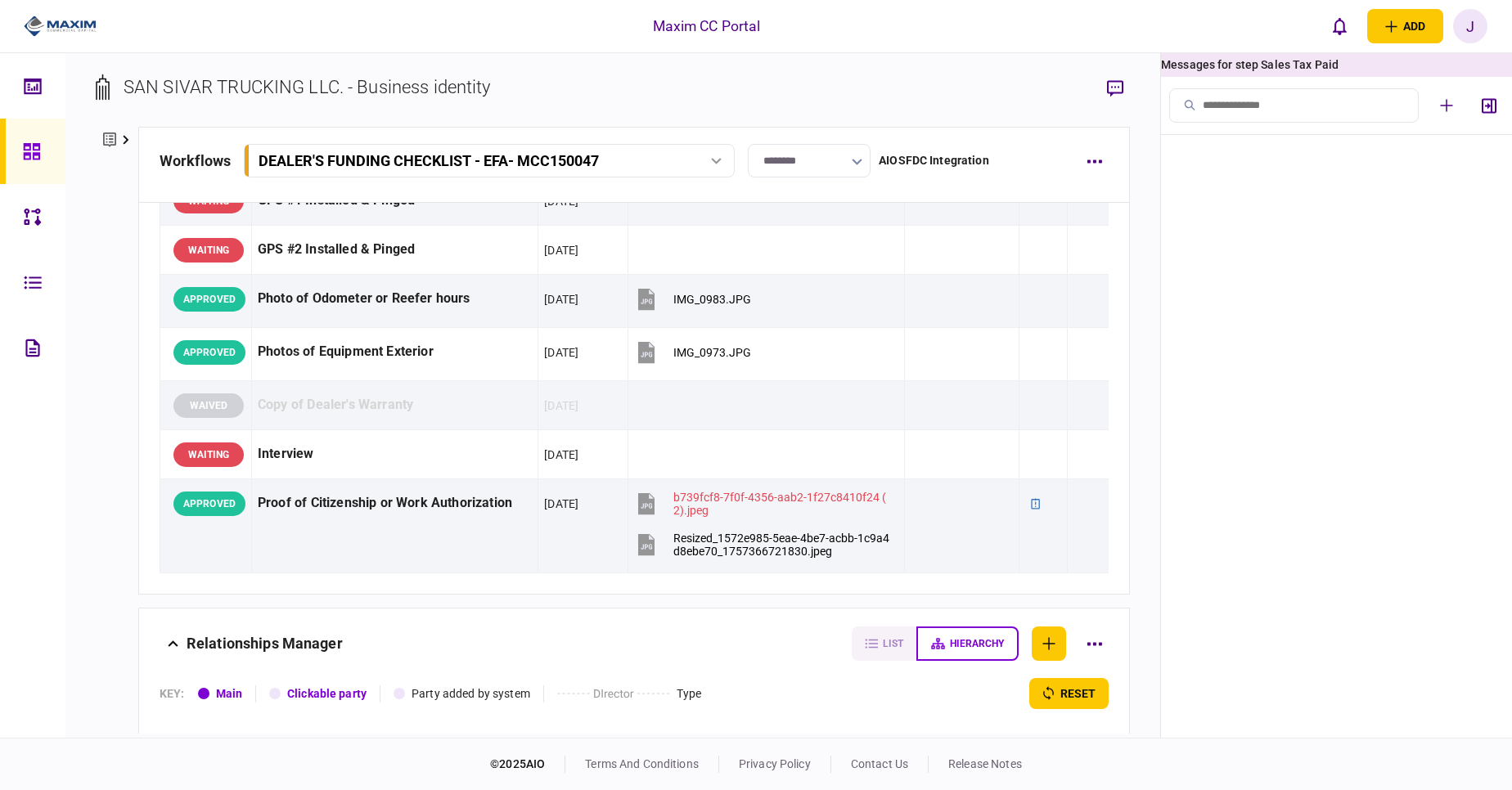
scroll to position [1527, 0]
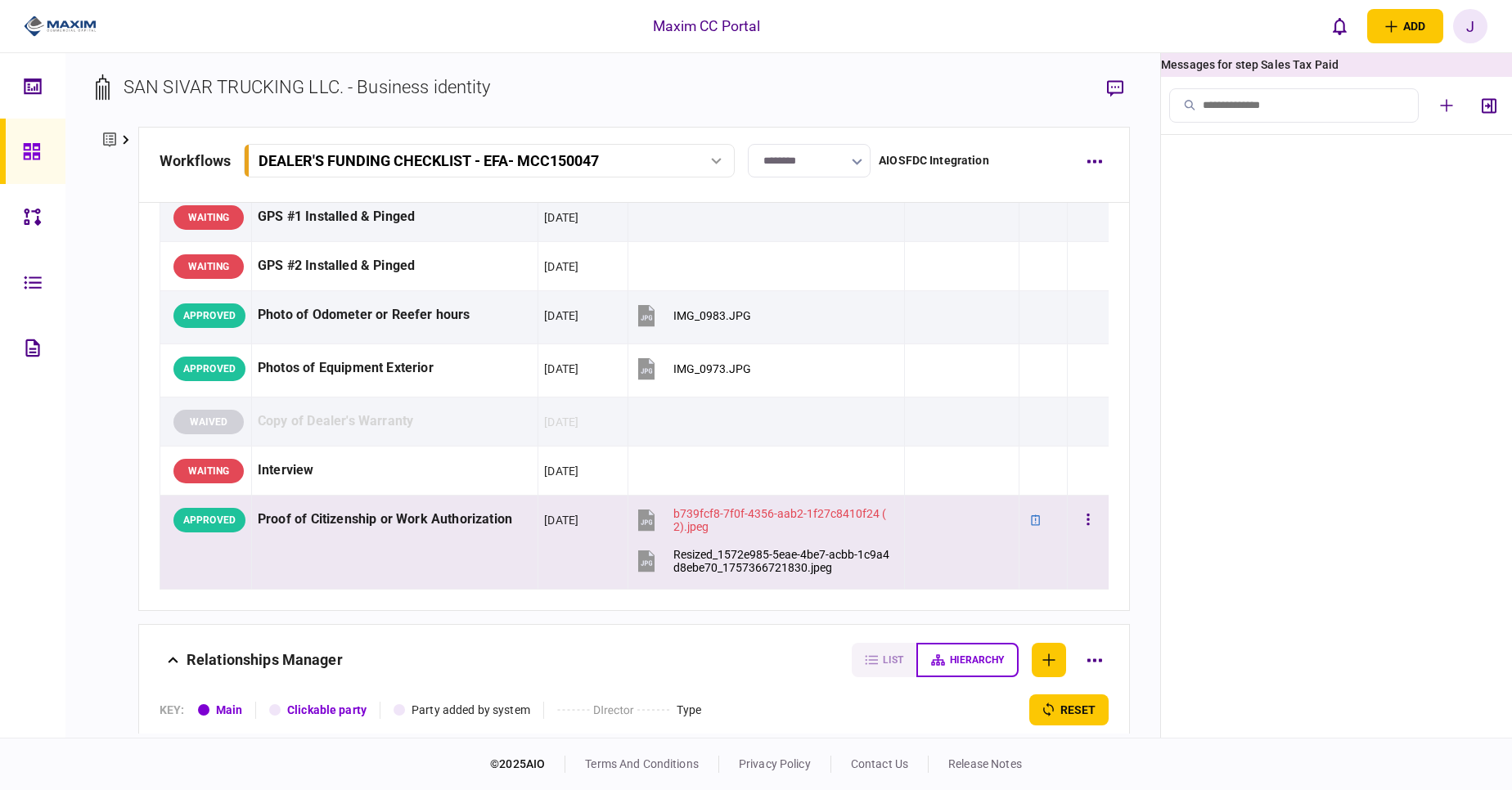
click at [947, 548] on div at bounding box center [961, 561] width 102 height 37
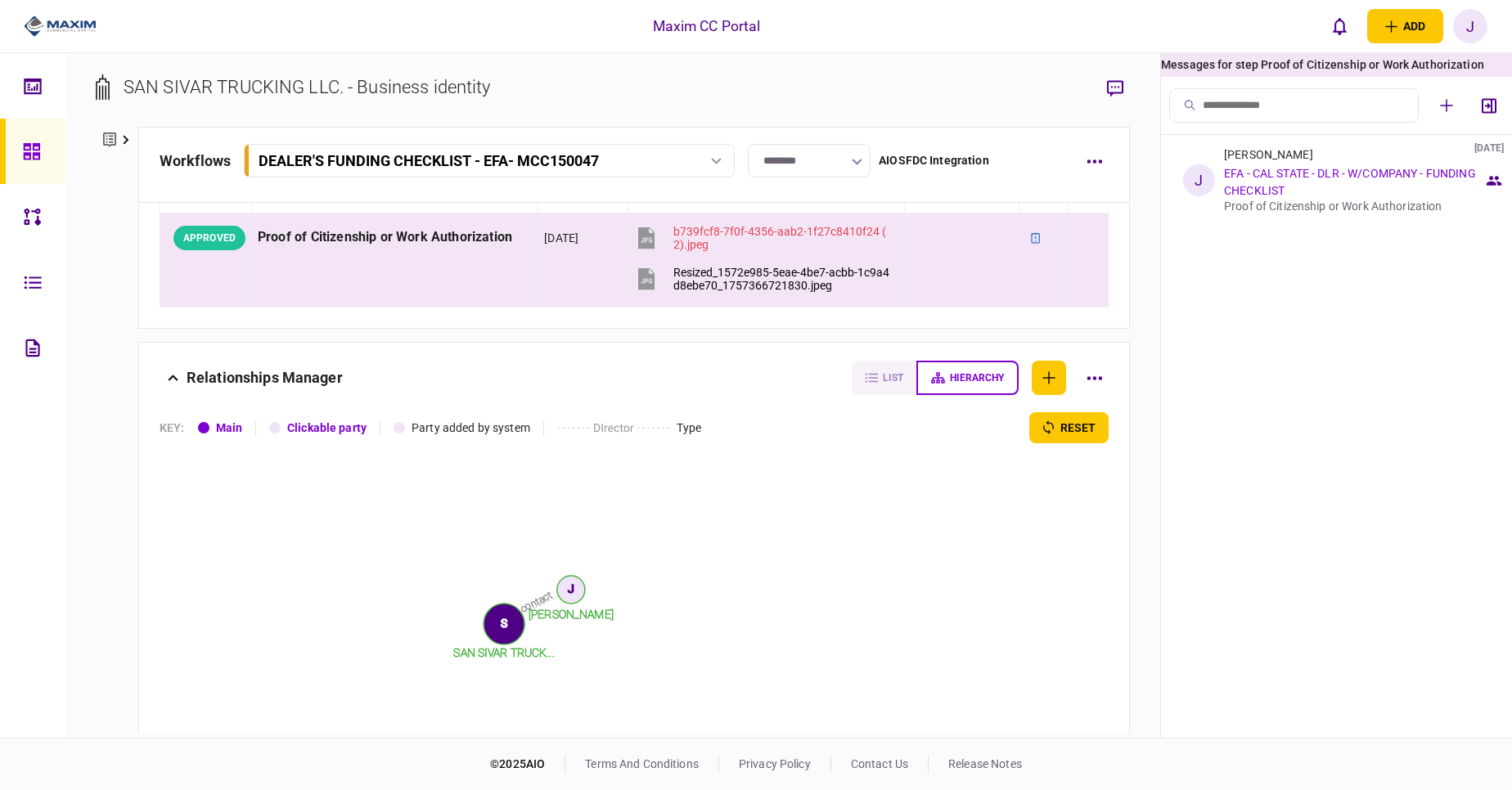
scroll to position [1951, 0]
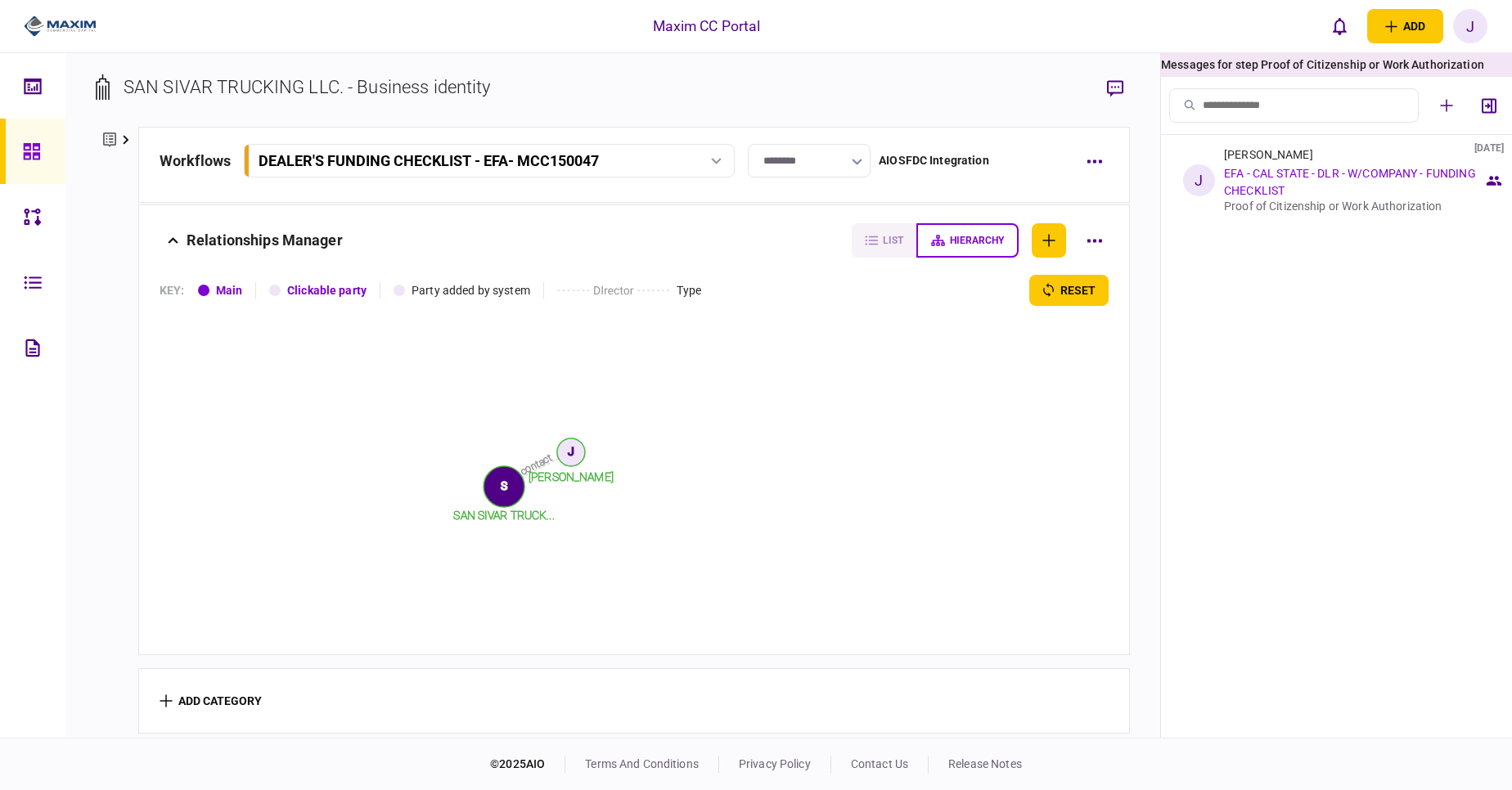
click at [50, 141] on link at bounding box center [33, 151] width 65 height 65
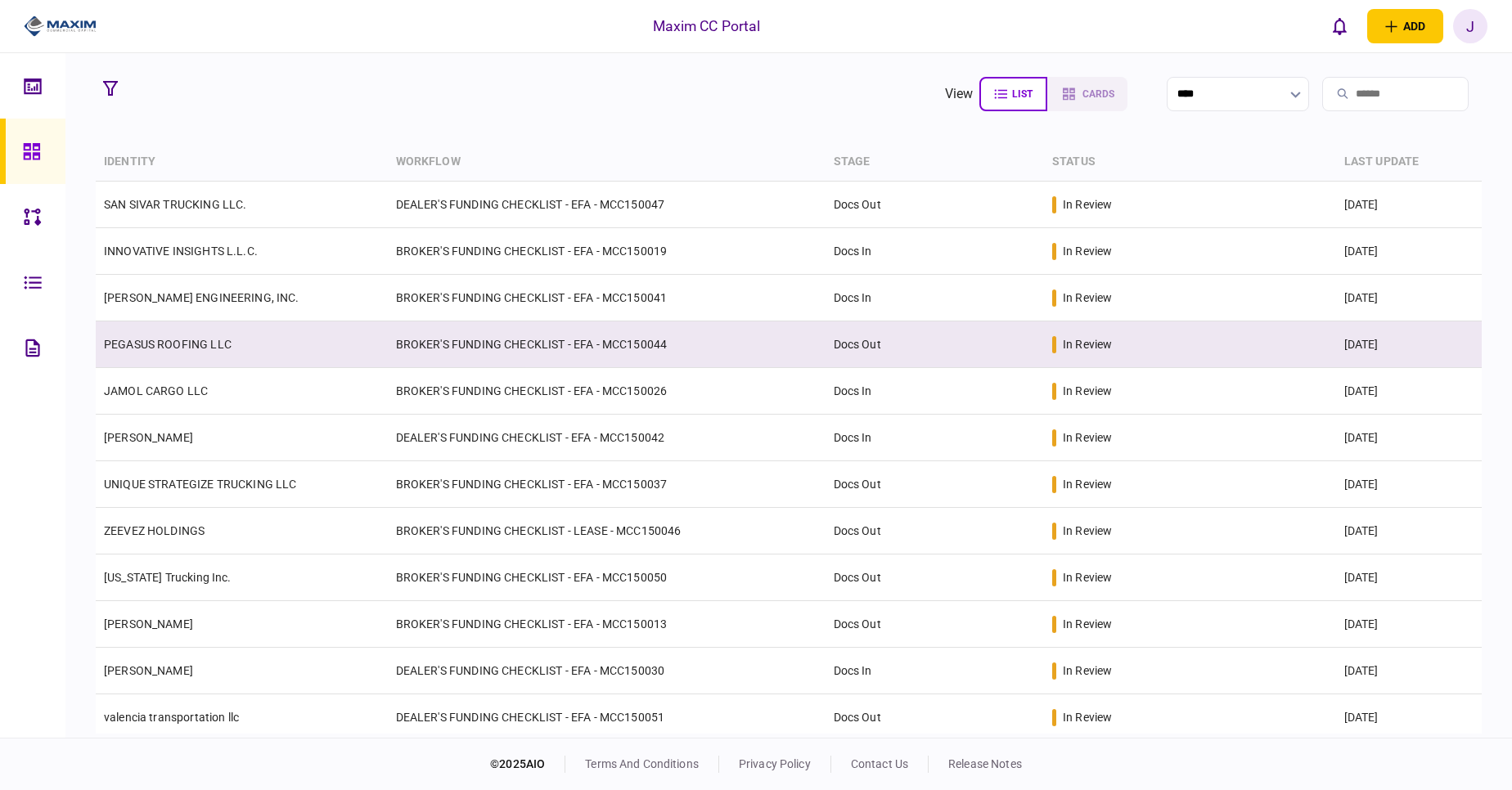
click at [197, 354] on td "PEGASUS ROOFING LLC" at bounding box center [241, 345] width 292 height 46
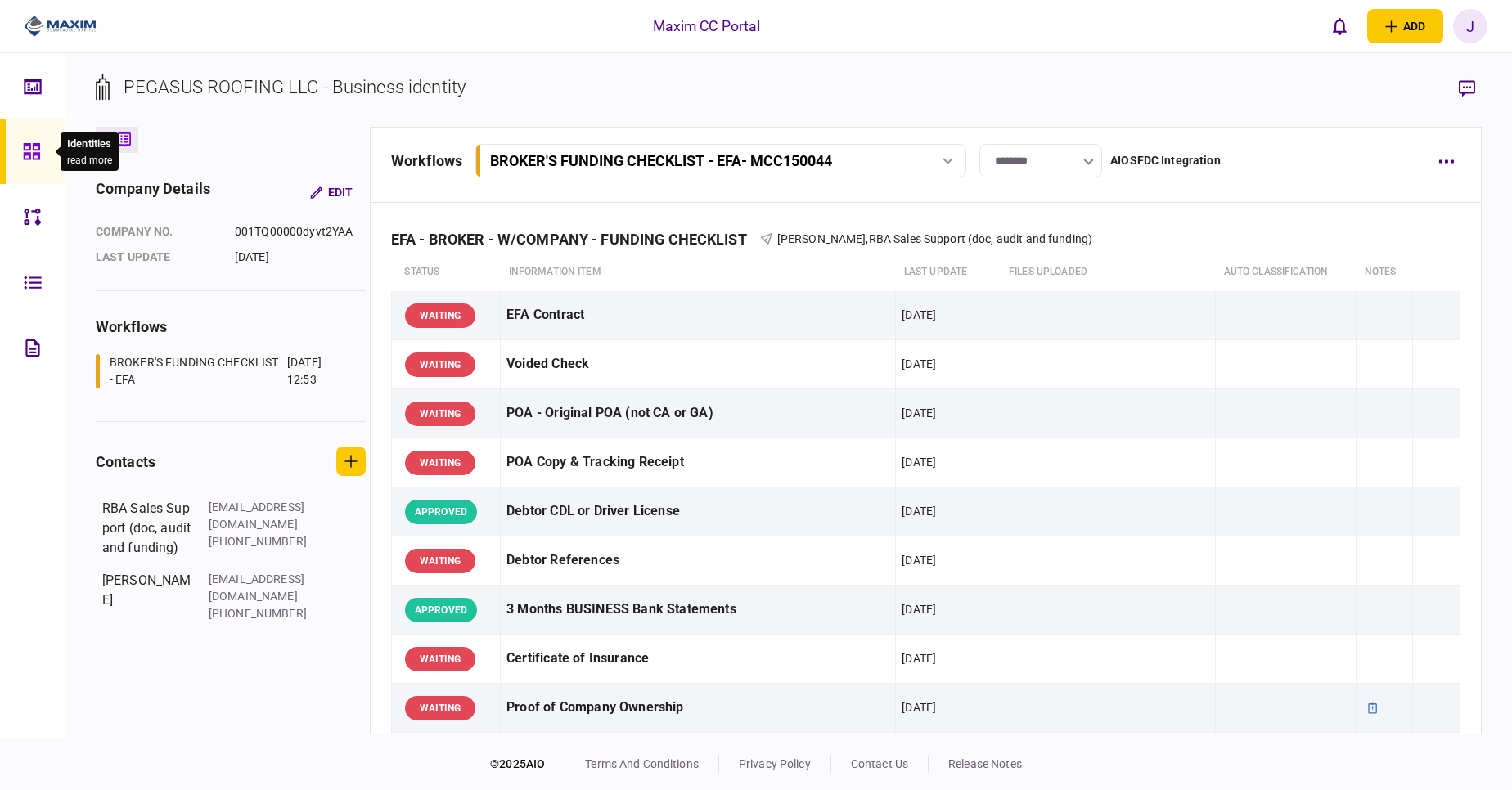
click at [46, 152] on div at bounding box center [36, 151] width 27 height 65
